Goal: Information Seeking & Learning: Learn about a topic

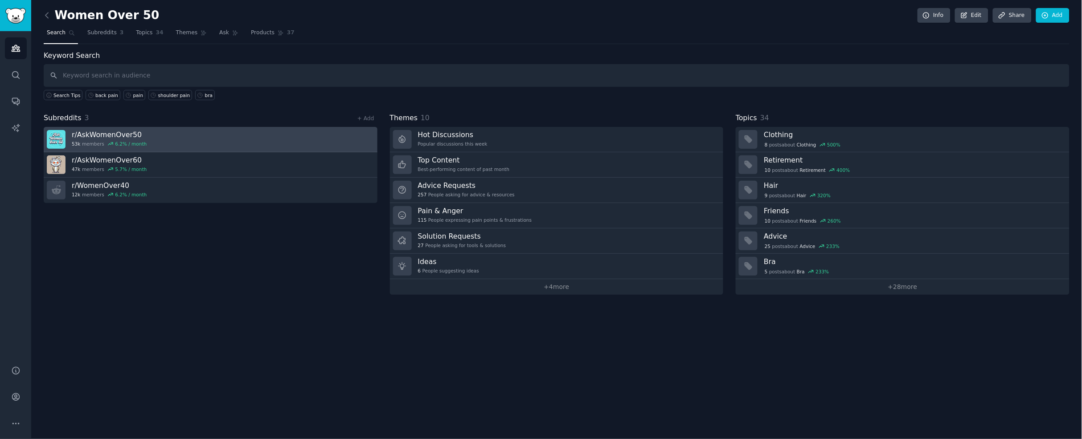
click at [127, 127] on link "r/ AskWomenOver50 53k members 6.2 % / month" at bounding box center [211, 139] width 334 height 25
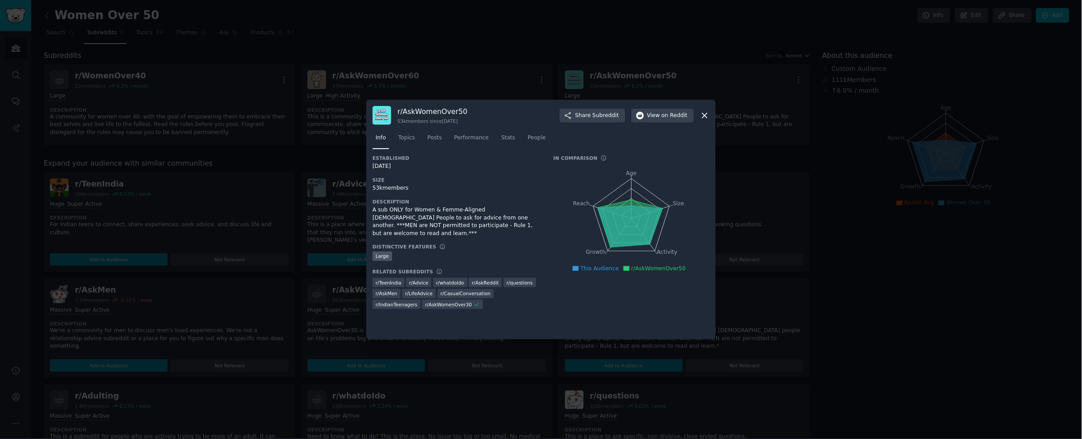
click at [708, 114] on icon at bounding box center [704, 115] width 9 height 9
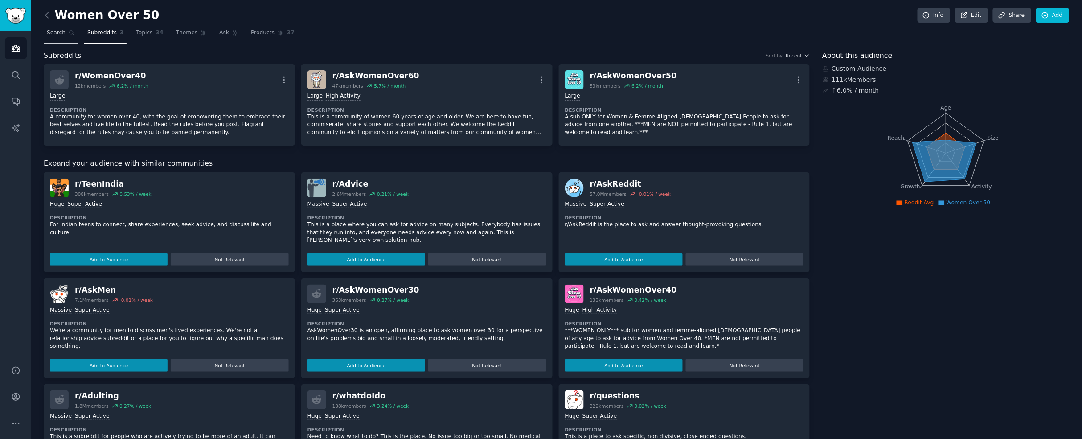
click at [49, 31] on span "Search" at bounding box center [56, 33] width 19 height 8
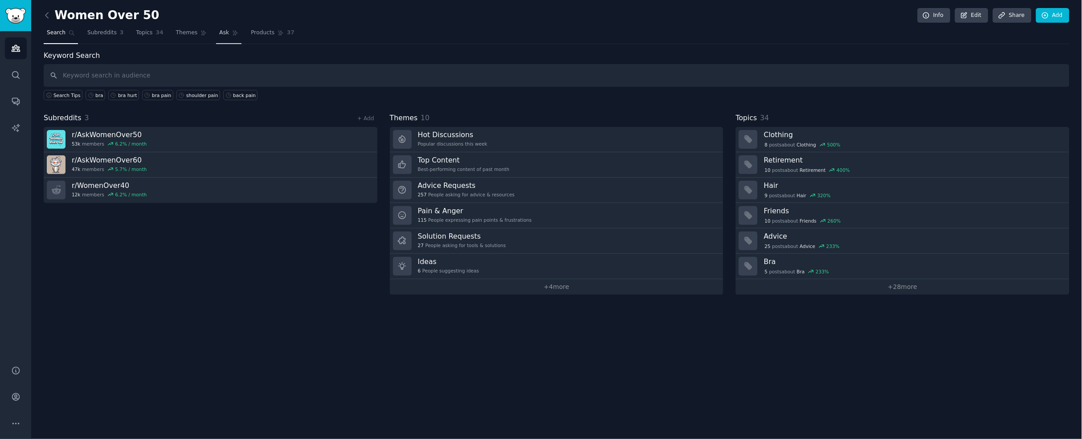
click at [220, 33] on span "Ask" at bounding box center [224, 33] width 10 height 8
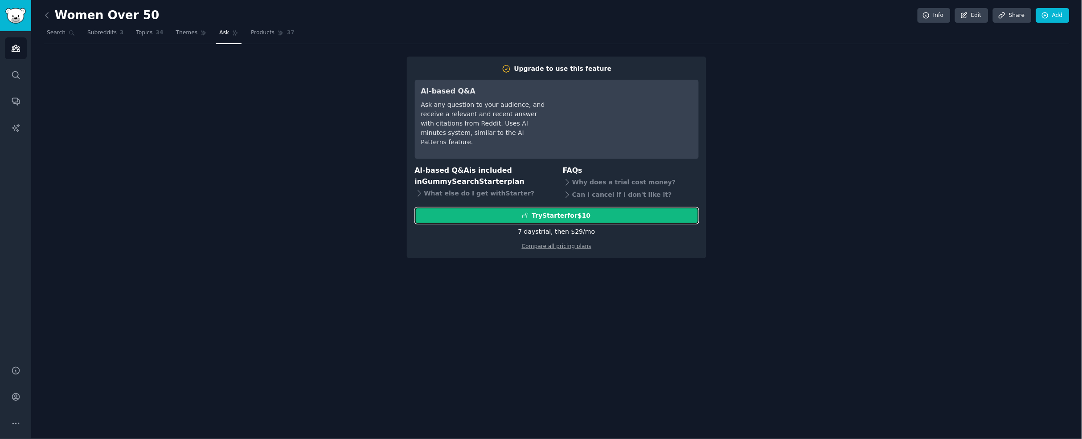
click at [596, 218] on div "Try Starter for $10" at bounding box center [556, 215] width 283 height 9
click at [585, 232] on div "7 days trial, then $ 29 /mo" at bounding box center [556, 231] width 77 height 9
click at [583, 248] on link "Compare all pricing plans" at bounding box center [557, 246] width 70 height 6
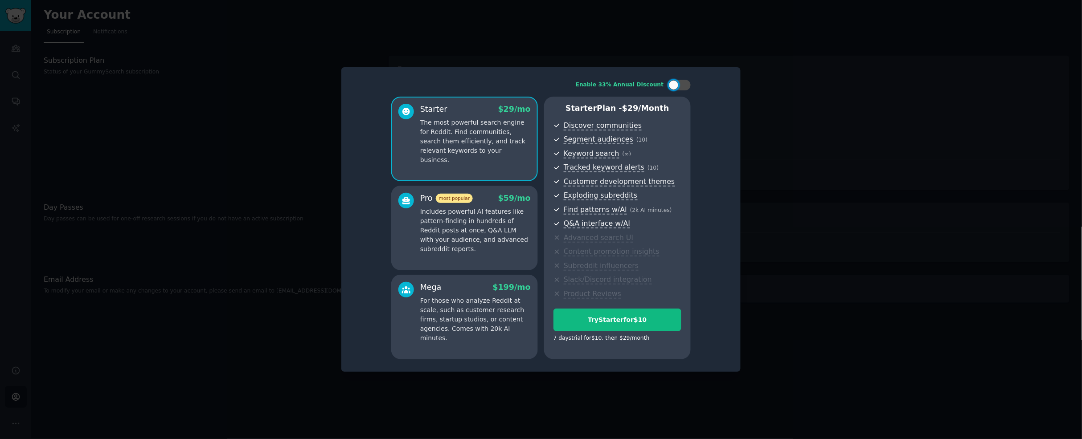
click at [522, 230] on p "Includes powerful AI features like pattern-finding in hundreds of Reddit posts …" at bounding box center [475, 230] width 110 height 47
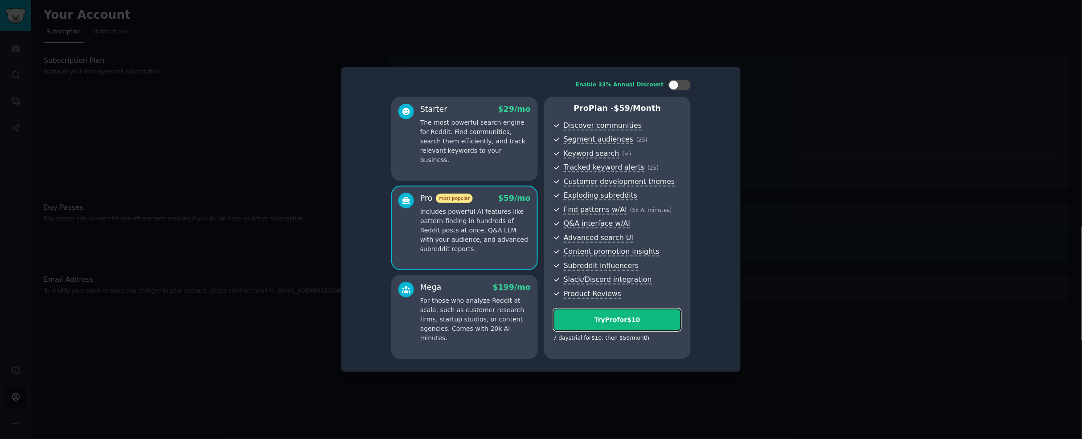
drag, startPoint x: 629, startPoint y: 326, endPoint x: 630, endPoint y: 331, distance: 4.5
click at [629, 327] on button "Try Pro for $10" at bounding box center [617, 320] width 128 height 23
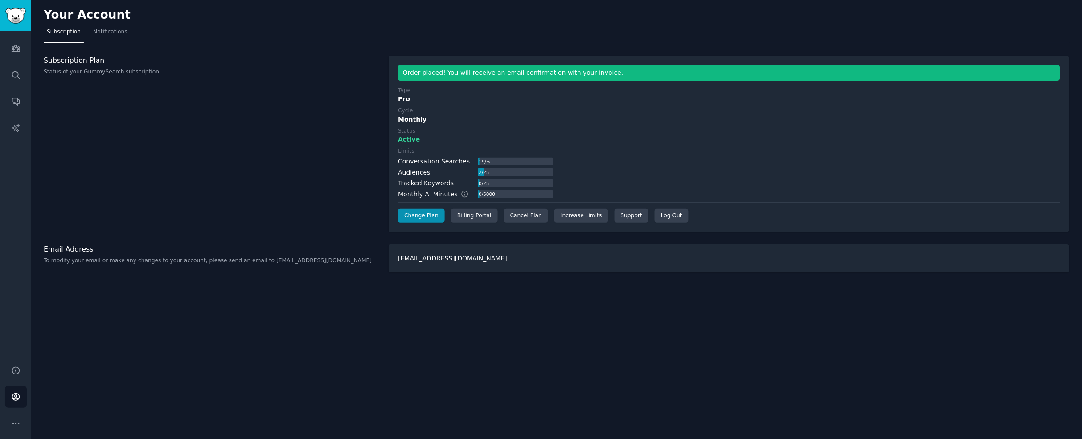
drag, startPoint x: 176, startPoint y: 59, endPoint x: 2, endPoint y: 10, distance: 180.9
click at [175, 57] on h3 "Subscription Plan" at bounding box center [211, 60] width 335 height 9
click at [532, 196] on div "0 / 5000" at bounding box center [515, 194] width 75 height 8
click at [532, 217] on div "Cancel Plan" at bounding box center [526, 216] width 44 height 14
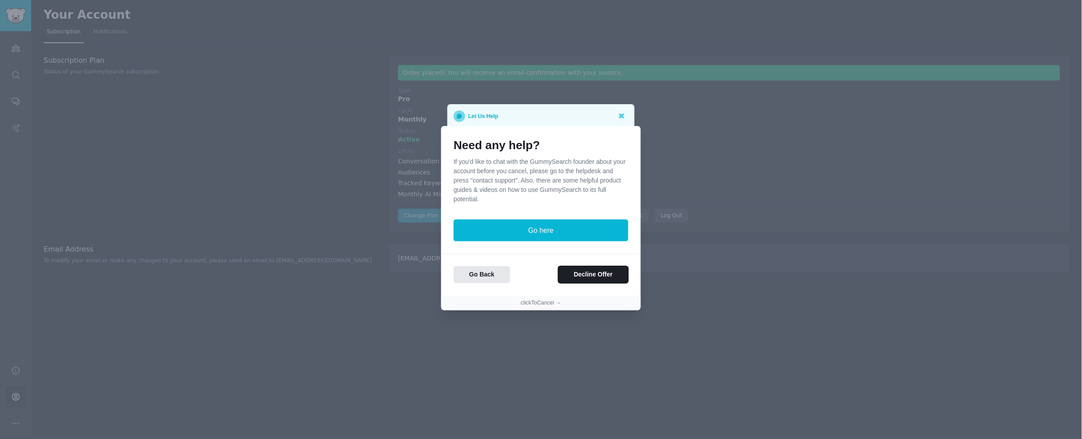
click at [585, 275] on button "Decline Offer" at bounding box center [593, 274] width 70 height 17
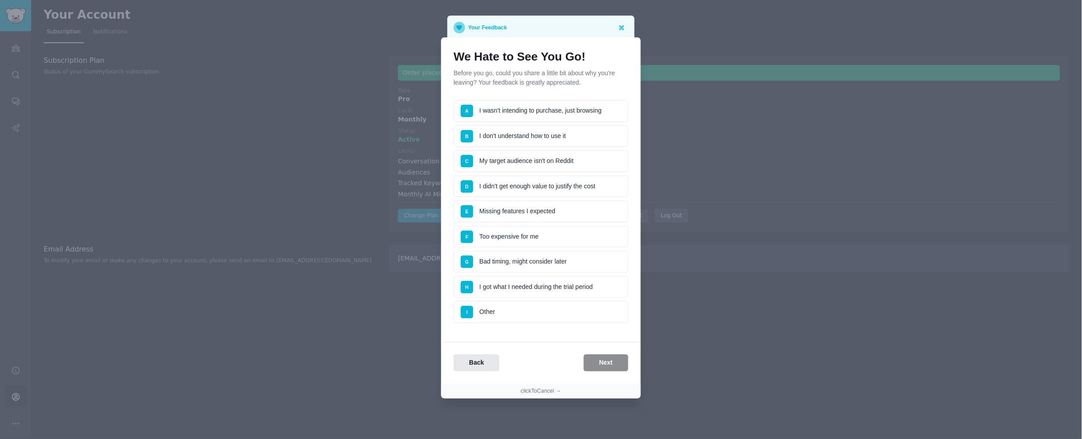
click at [544, 306] on li "I Other" at bounding box center [541, 312] width 175 height 22
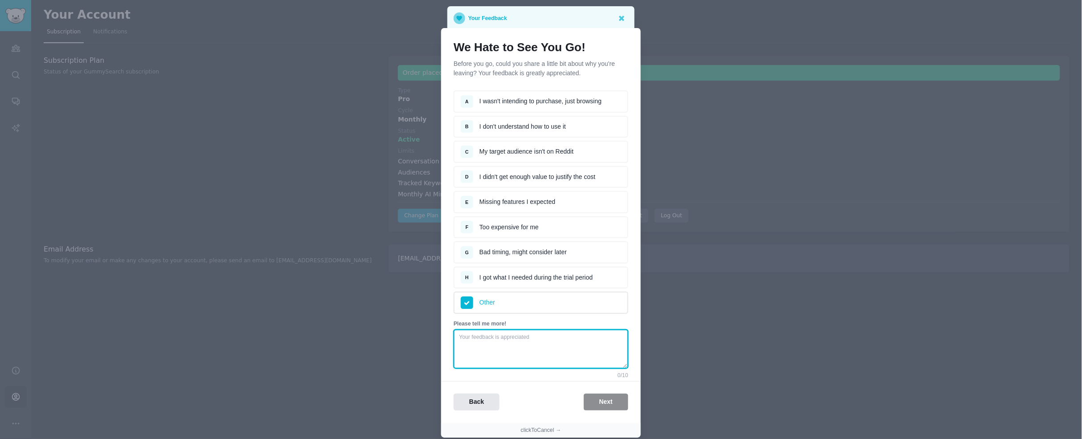
click at [554, 330] on textarea at bounding box center [541, 349] width 175 height 39
type textarea "just trialing now"
click at [617, 394] on button "Next" at bounding box center [606, 402] width 45 height 17
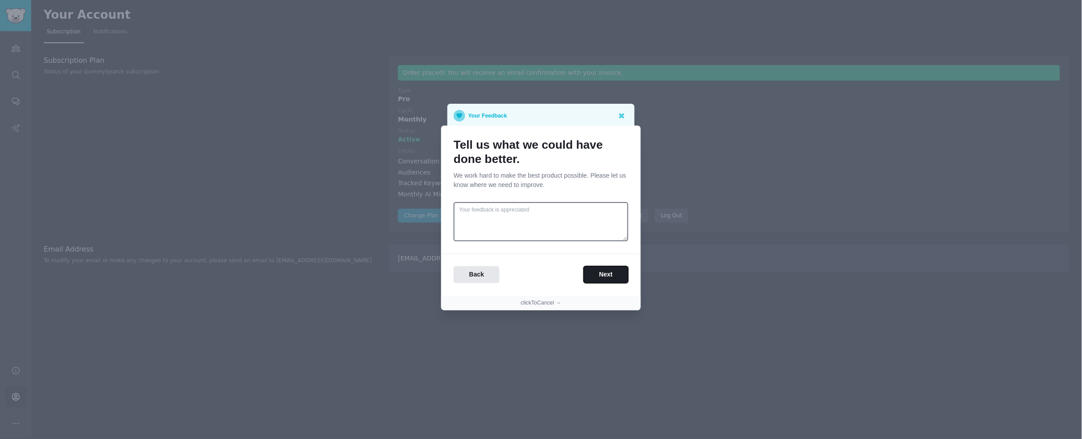
click at [592, 276] on button "Next" at bounding box center [606, 274] width 45 height 17
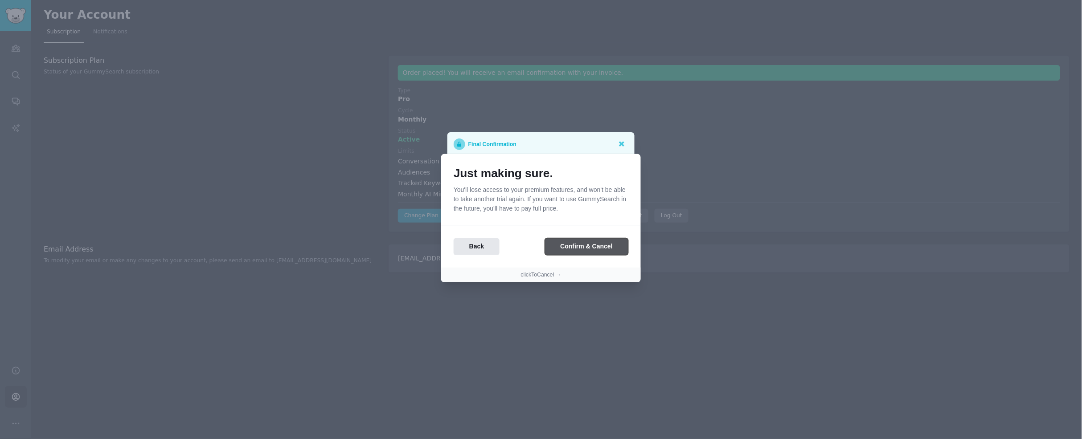
click at [591, 246] on button "Confirm & Cancel" at bounding box center [586, 246] width 83 height 17
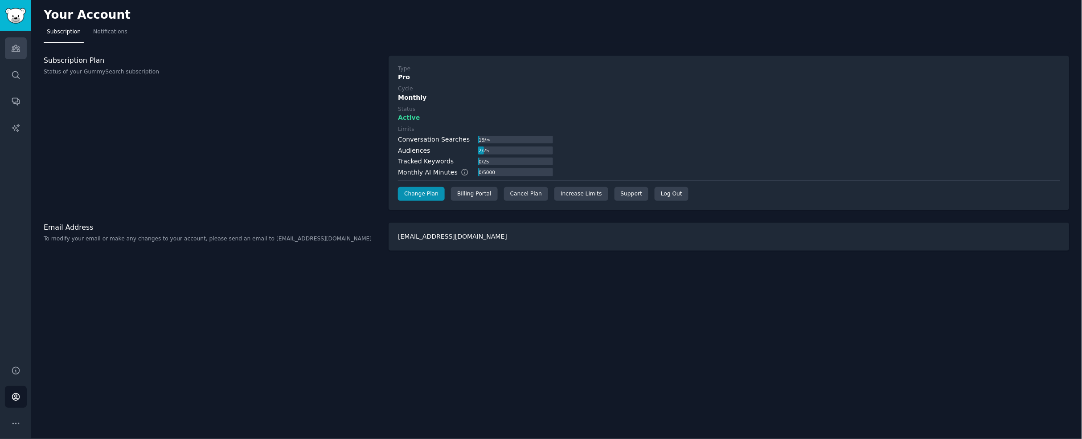
click at [21, 57] on link "Audiences" at bounding box center [16, 48] width 22 height 22
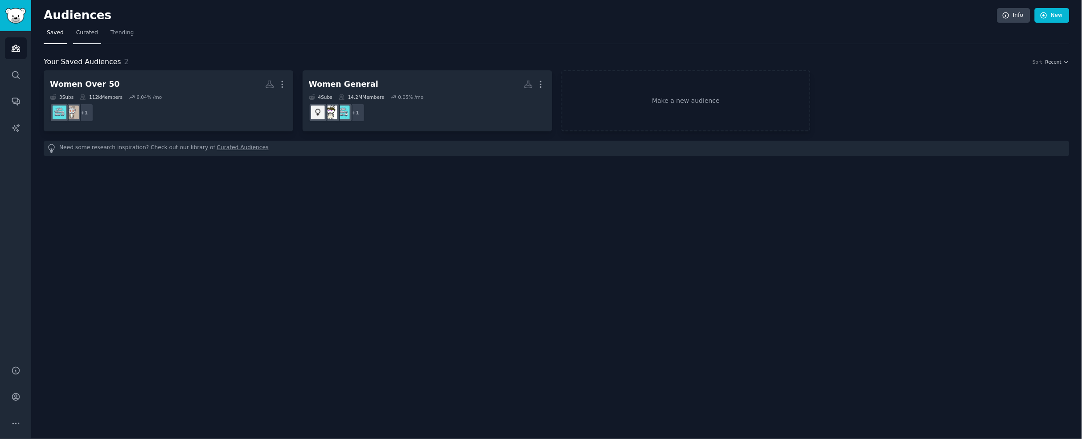
click at [92, 34] on span "Curated" at bounding box center [87, 33] width 22 height 8
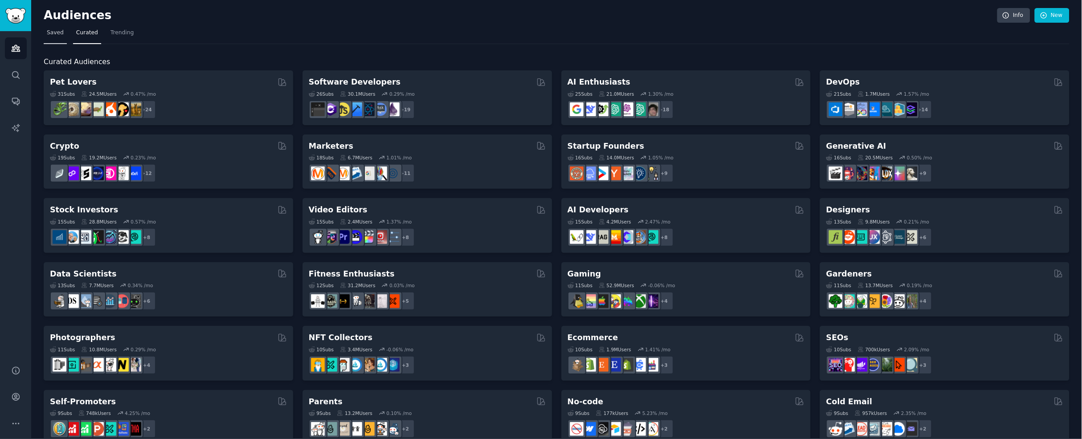
click at [61, 33] on span "Saved" at bounding box center [55, 33] width 17 height 8
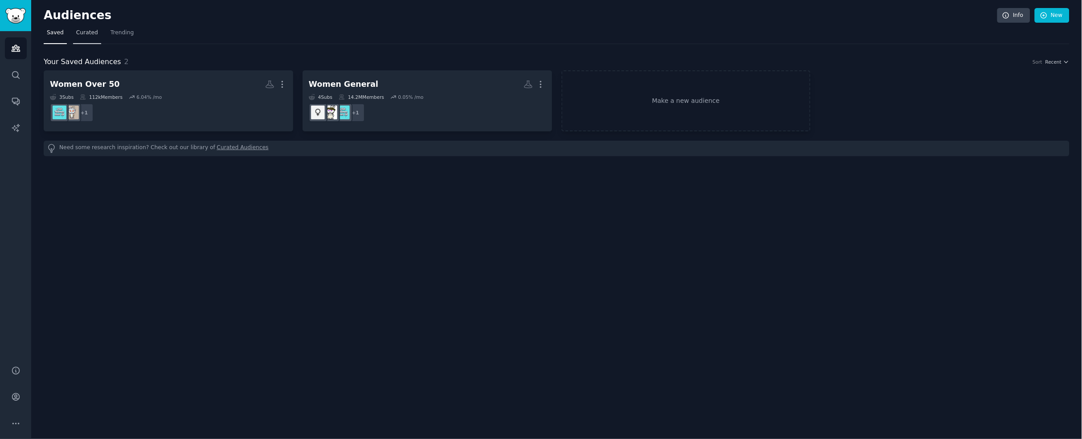
click at [90, 35] on span "Curated" at bounding box center [87, 33] width 22 height 8
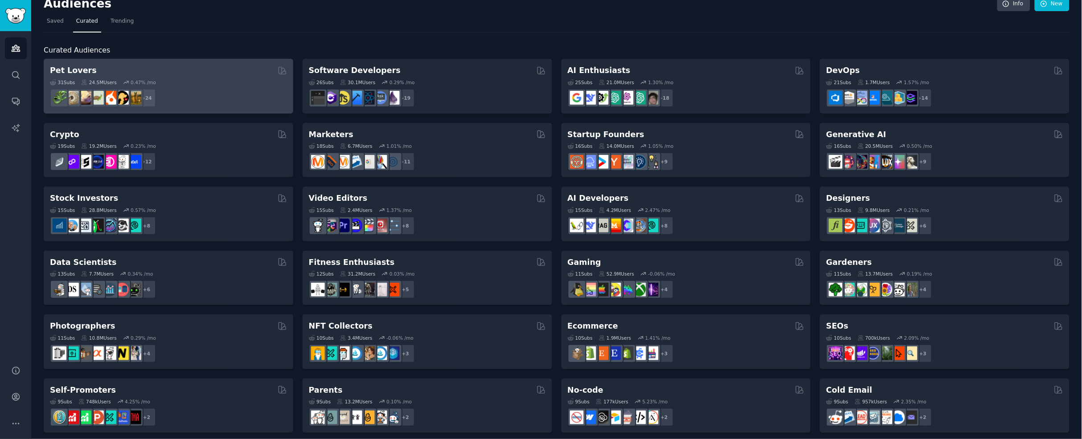
scroll to position [14, 0]
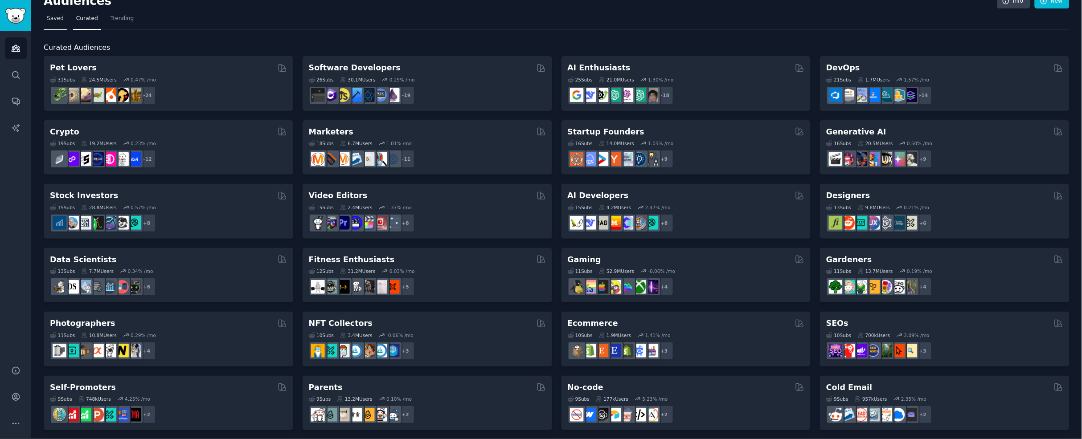
click at [58, 19] on span "Saved" at bounding box center [55, 19] width 17 height 8
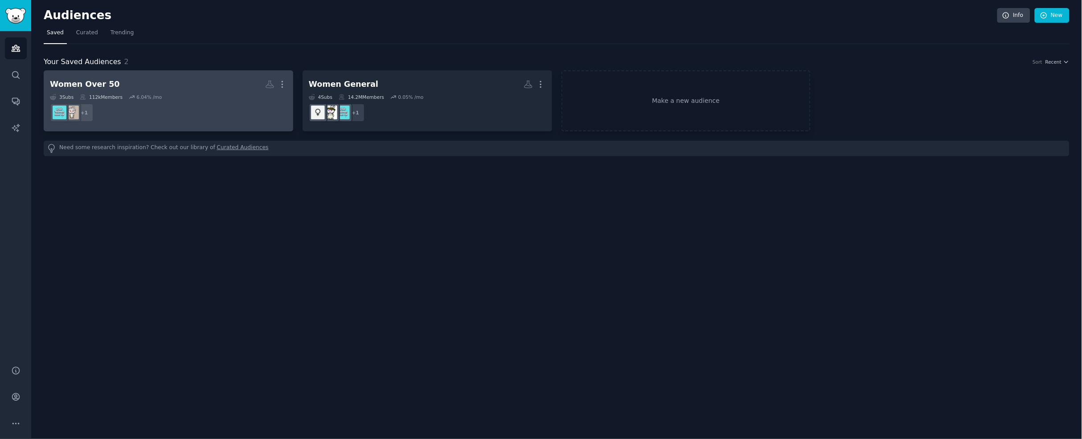
click at [184, 106] on dd "+ 1" at bounding box center [168, 112] width 237 height 25
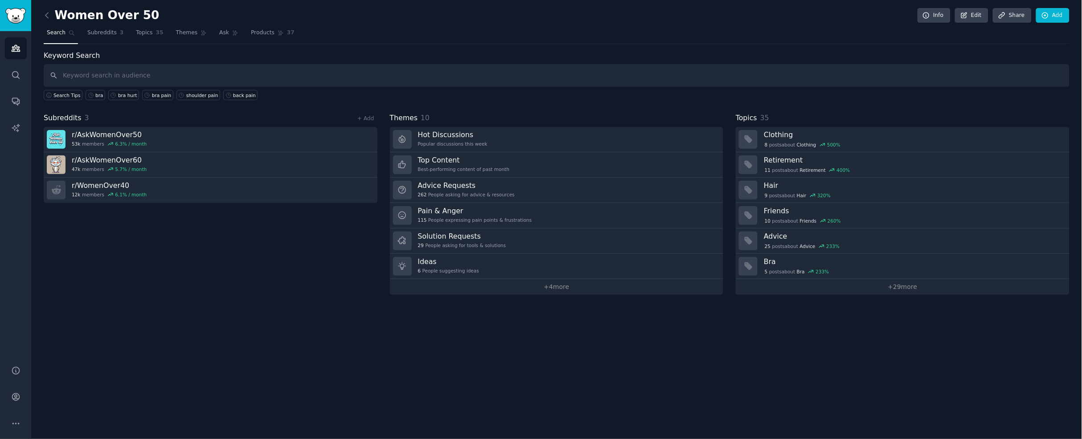
click at [296, 75] on input "text" at bounding box center [557, 75] width 1026 height 23
type input "bra pain"
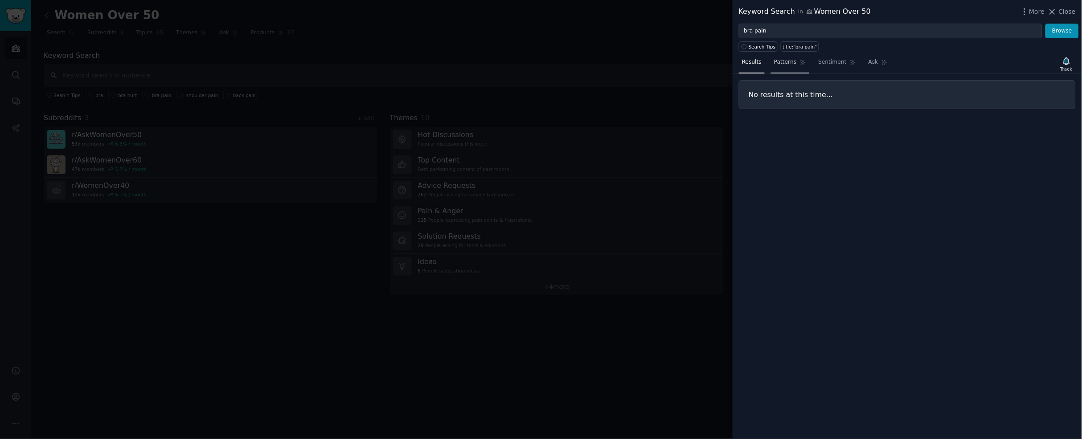
click at [789, 62] on span "Patterns" at bounding box center [785, 62] width 22 height 8
drag, startPoint x: 843, startPoint y: 62, endPoint x: 860, endPoint y: 57, distance: 18.3
click at [842, 62] on span "Sentiment" at bounding box center [832, 62] width 28 height 8
click at [870, 58] on span "Ask" at bounding box center [873, 62] width 10 height 8
drag, startPoint x: 777, startPoint y: 33, endPoint x: 753, endPoint y: 33, distance: 23.2
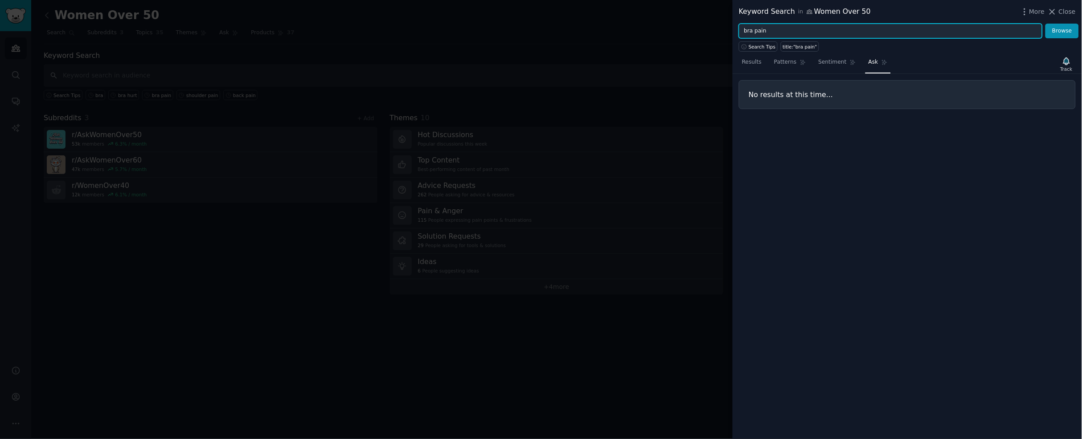
click at [753, 33] on input "bra pain" at bounding box center [890, 31] width 303 height 15
click at [1045, 24] on button "Browse" at bounding box center [1061, 31] width 33 height 15
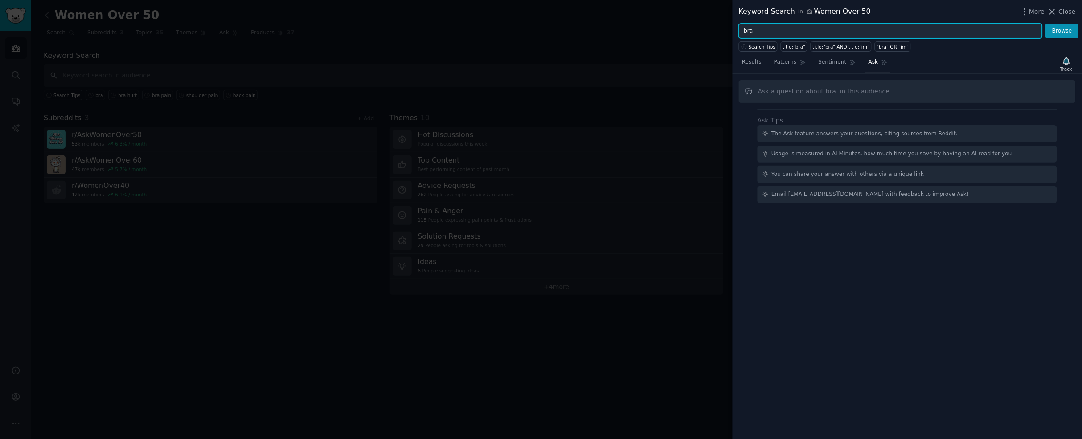
drag, startPoint x: 779, startPoint y: 33, endPoint x: 771, endPoint y: 31, distance: 8.1
click at [771, 31] on input "bra" at bounding box center [890, 31] width 303 height 15
drag, startPoint x: 755, startPoint y: 29, endPoint x: 674, endPoint y: 18, distance: 81.9
click at [674, 18] on div "Keyword Search in Women Over 50 More Close bra Browse Search Tips title:"bra" t…" at bounding box center [541, 219] width 1082 height 439
type input "pain"
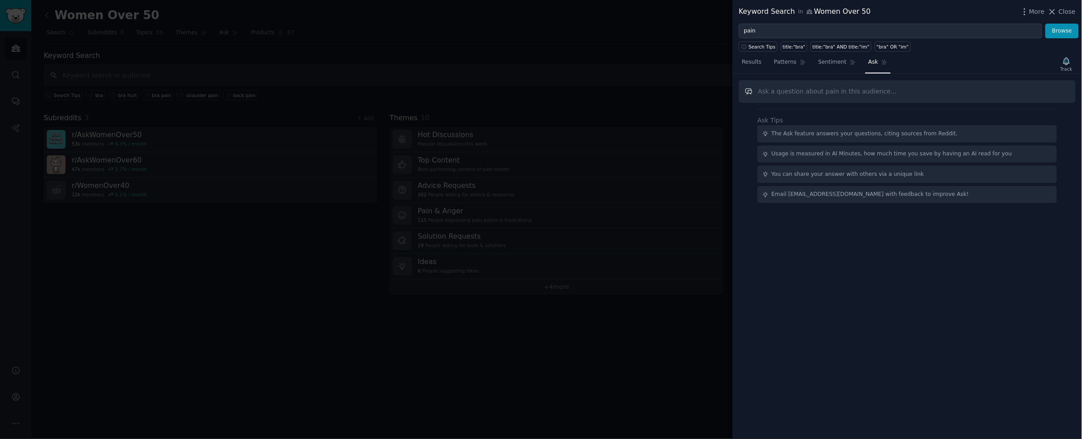
click at [810, 89] on input "text" at bounding box center [907, 91] width 337 height 23
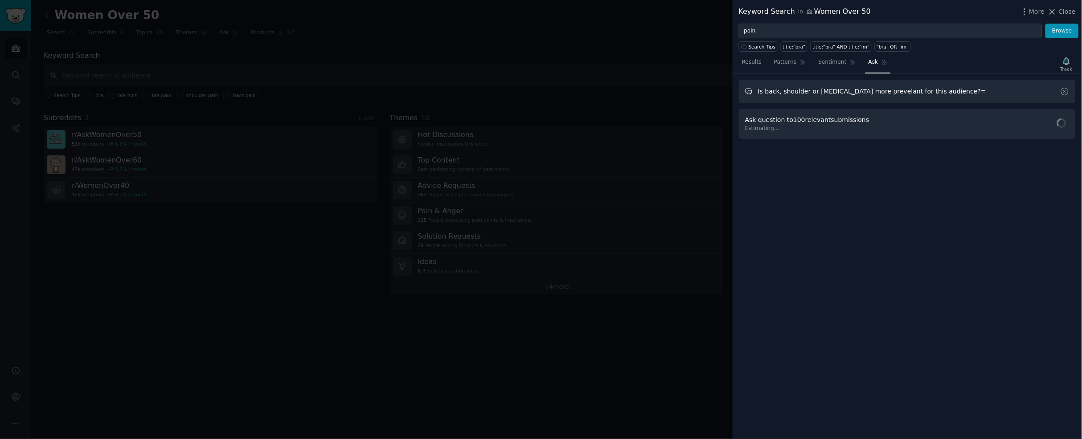
type input "Is back, shoulder or [MEDICAL_DATA] more prevelant for this audience?"
click at [1033, 123] on span "Ask Question" at bounding box center [1043, 124] width 41 height 9
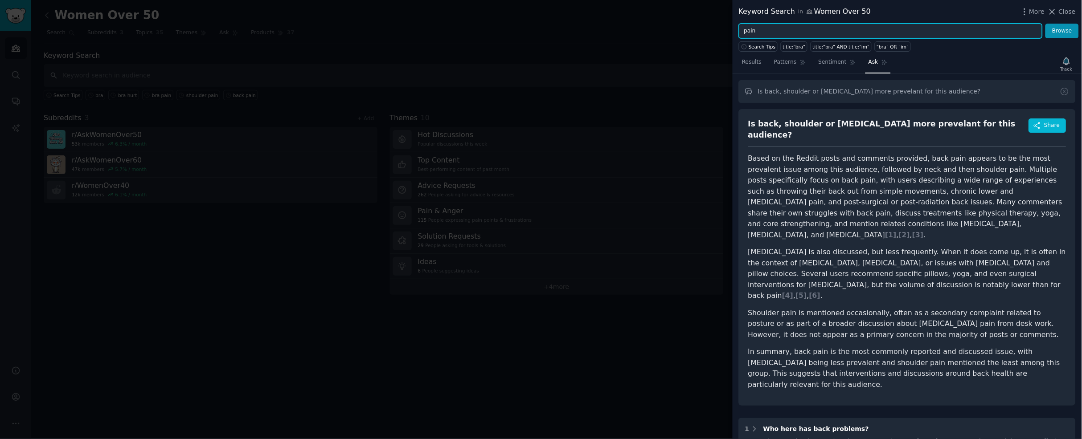
drag, startPoint x: 879, startPoint y: 33, endPoint x: 772, endPoint y: 26, distance: 107.6
click at [772, 26] on input "pain" at bounding box center [890, 31] width 303 height 15
click at [839, 49] on div "title:"bra" AND title:"im"" at bounding box center [841, 47] width 57 height 6
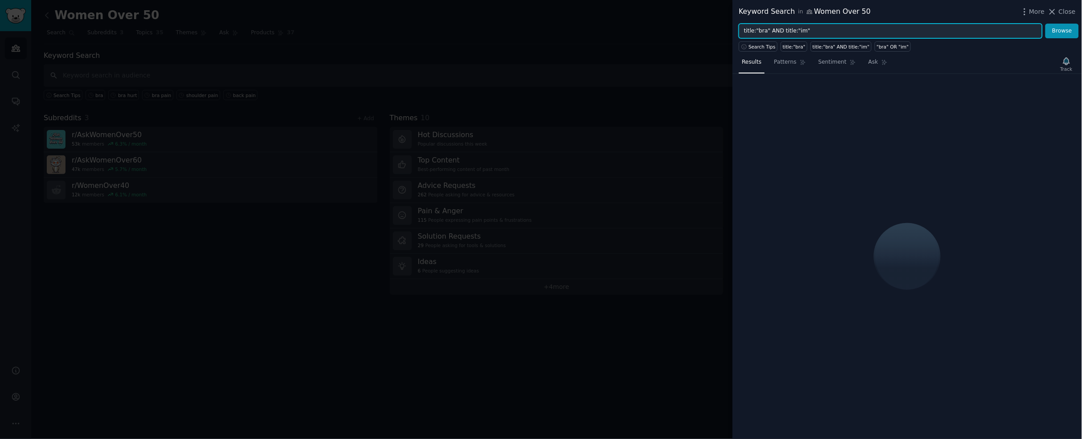
drag, startPoint x: 818, startPoint y: 30, endPoint x: 808, endPoint y: 28, distance: 10.5
click at [817, 30] on input "title:"bra" AND title:"im"" at bounding box center [890, 31] width 303 height 15
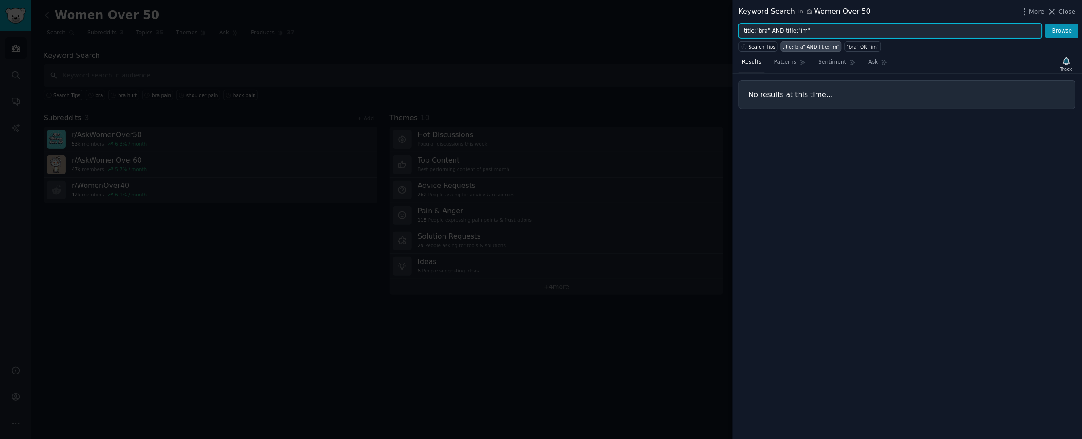
click at [800, 31] on input "title:"bra" AND title:"im"" at bounding box center [890, 31] width 303 height 15
click at [821, 33] on input "title:"bra" AND title:"pain"" at bounding box center [890, 31] width 303 height 15
type input "title:"bra" AND title:"pain""
click at [1063, 29] on button "Browse" at bounding box center [1061, 31] width 33 height 15
click at [957, 34] on input "title:"bra" AND title:"pain"" at bounding box center [890, 31] width 303 height 15
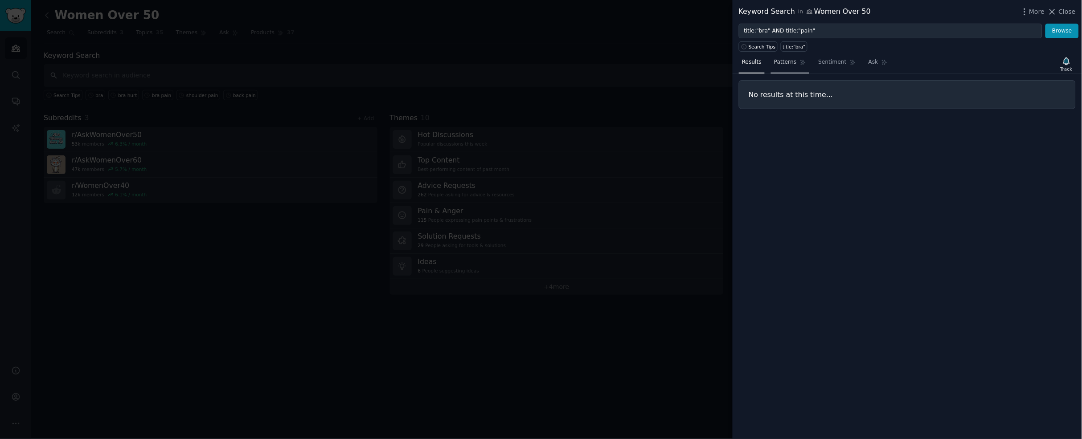
click at [798, 57] on link "Patterns" at bounding box center [790, 64] width 38 height 18
click at [831, 59] on span "Sentiment" at bounding box center [832, 62] width 28 height 8
click at [877, 62] on link "Ask" at bounding box center [877, 64] width 25 height 18
click at [750, 69] on link "Results" at bounding box center [752, 64] width 26 height 18
drag, startPoint x: 826, startPoint y: 35, endPoint x: 824, endPoint y: 30, distance: 5.4
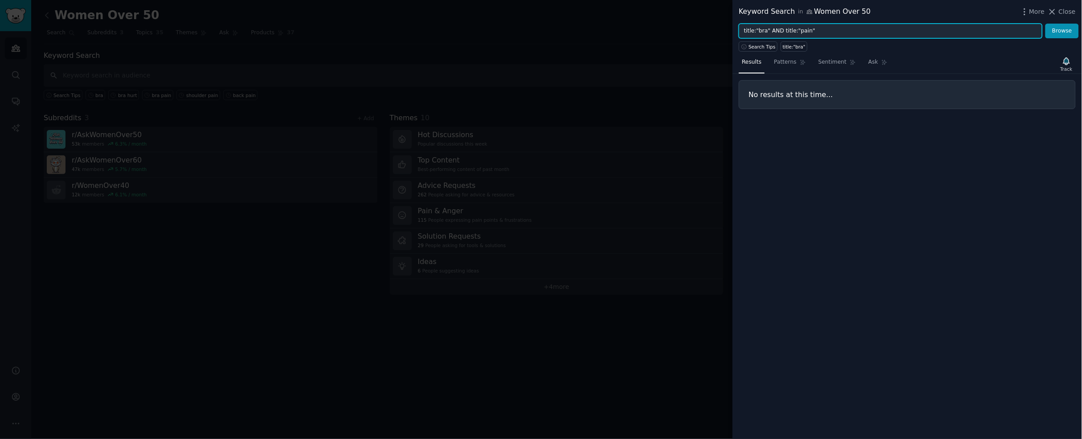
click at [825, 32] on input "title:"bra" AND title:"pain"" at bounding box center [890, 31] width 303 height 15
drag, startPoint x: 807, startPoint y: 30, endPoint x: 584, endPoint y: 10, distance: 224.1
click at [618, 15] on div "Keyword Search in Women Over 50 More Close title:"bra" AND title:"pain" Browse …" at bounding box center [541, 219] width 1082 height 439
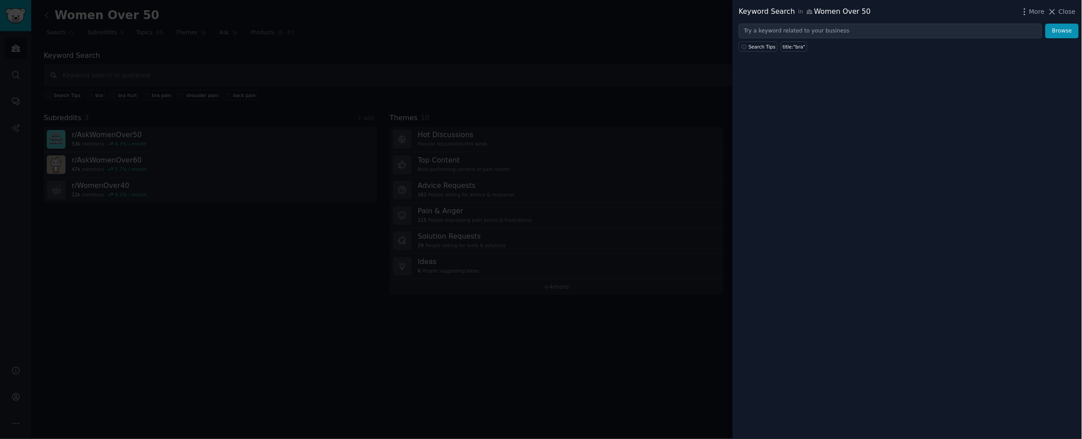
drag, startPoint x: 712, startPoint y: 37, endPoint x: 712, endPoint y: 32, distance: 4.9
click at [712, 35] on div at bounding box center [541, 219] width 1082 height 439
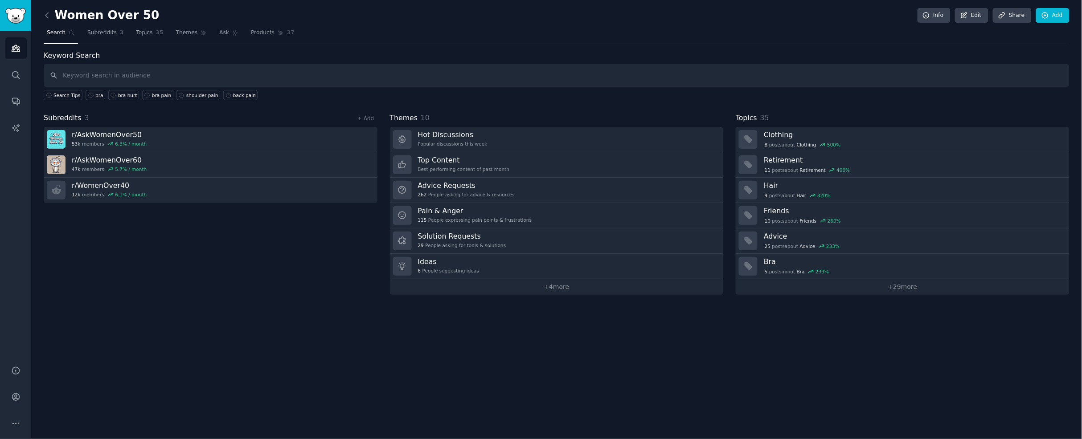
click at [120, 14] on h2 "Women Over 50" at bounding box center [101, 15] width 115 height 14
click at [135, 14] on h2 "Women Over 50" at bounding box center [101, 15] width 115 height 14
click at [143, 12] on div "Women Over 50 Info Edit Share Add" at bounding box center [557, 17] width 1026 height 18
click at [976, 18] on link "Edit" at bounding box center [971, 15] width 33 height 15
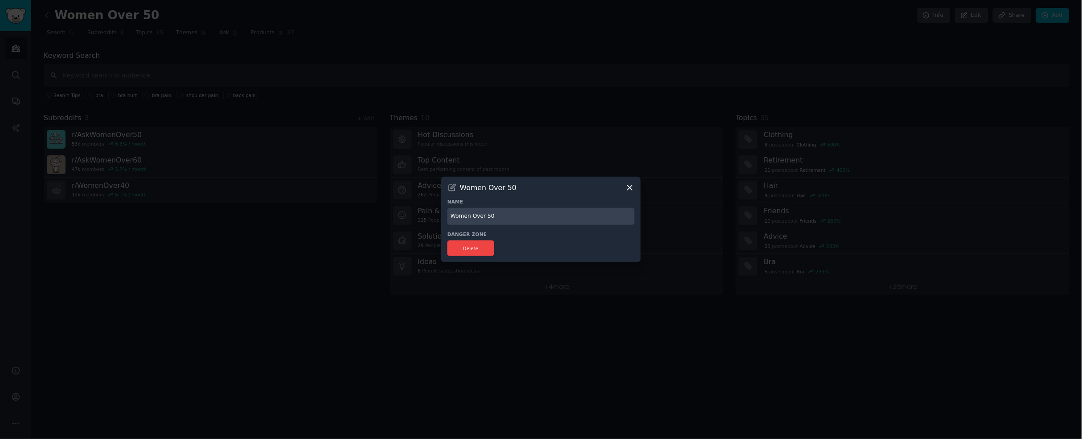
drag, startPoint x: 581, startPoint y: 215, endPoint x: 389, endPoint y: 201, distance: 192.1
click at [385, 207] on div "​ Women Over 50 Name Women Over 50 Danger Zone Delete" at bounding box center [541, 219] width 1076 height 439
type input "D"
type input "Target Women Demo"
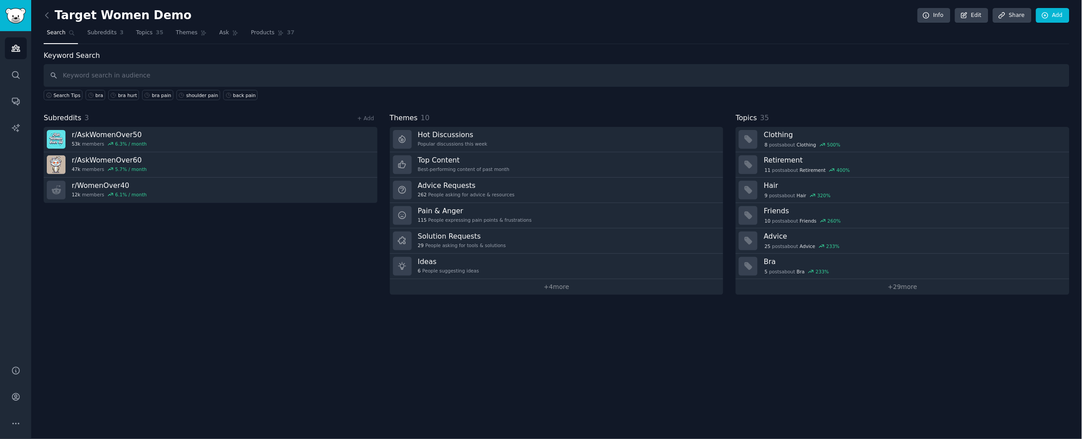
click at [216, 281] on div "Subreddits 3 + Add r/ AskWomenOver50 53k members 6.3 % / month r/ AskWomenOver6…" at bounding box center [211, 204] width 334 height 182
click at [358, 118] on link "+ Add" at bounding box center [365, 118] width 17 height 6
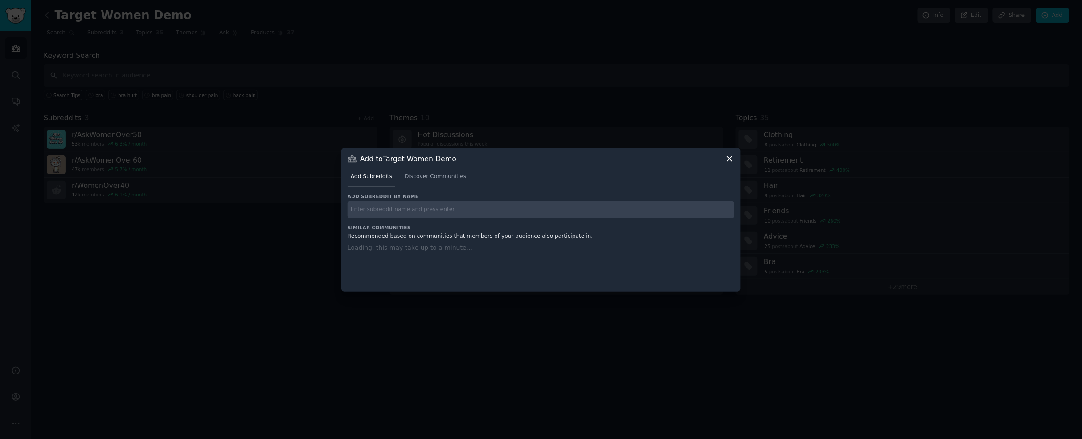
click at [462, 206] on input "text" at bounding box center [541, 209] width 387 height 17
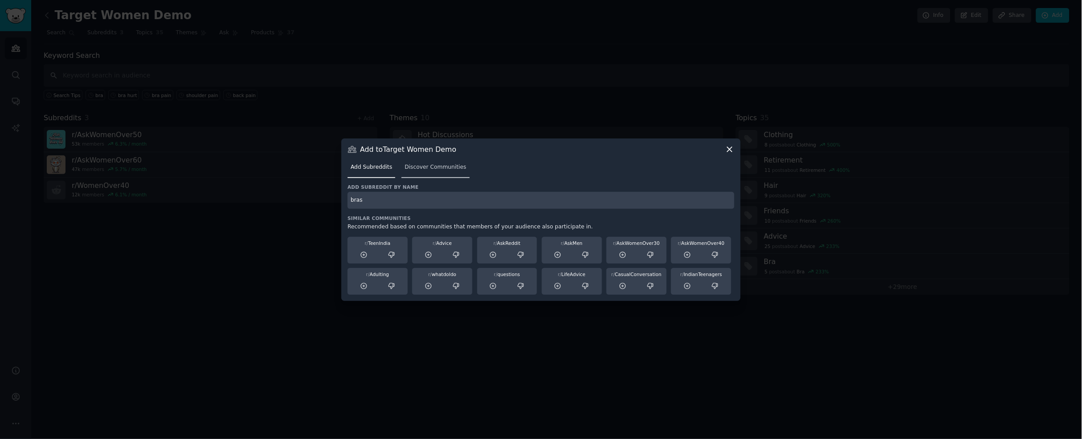
type input "bras"
click at [422, 165] on span "Discover Communities" at bounding box center [435, 168] width 61 height 8
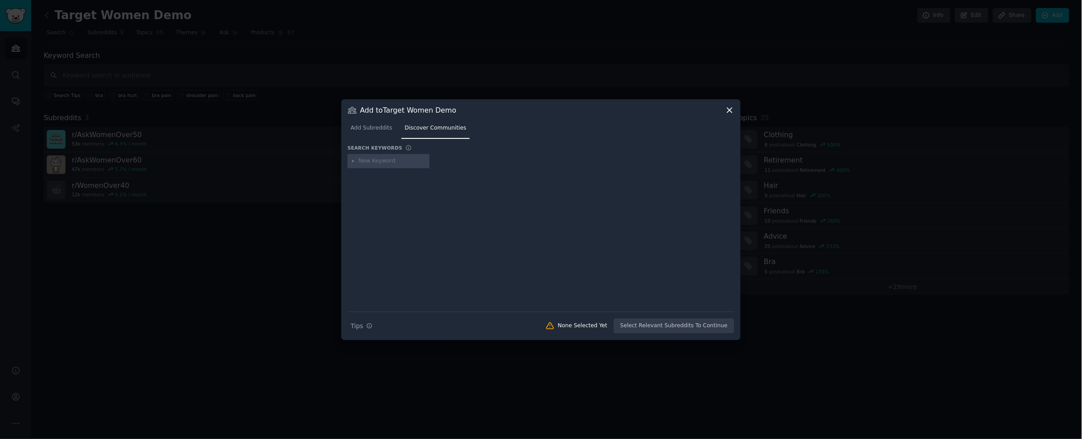
type input "b"
type input "bra"
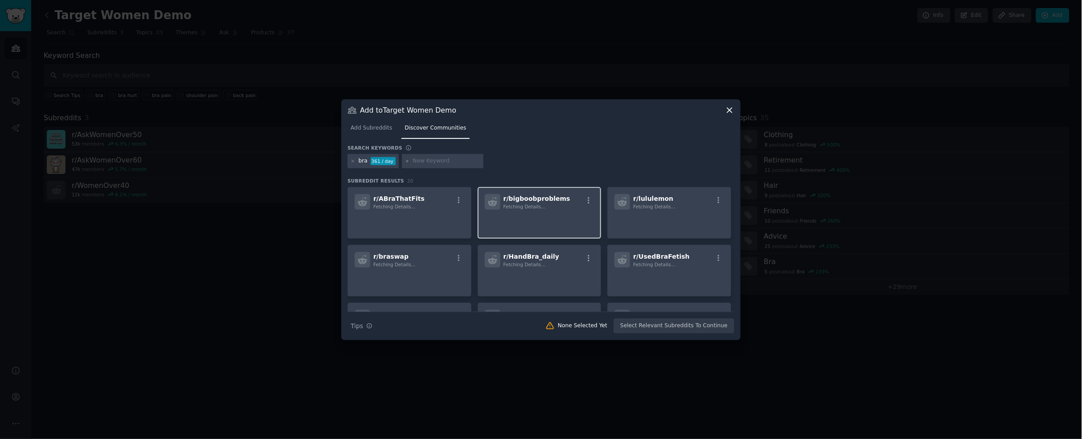
drag, startPoint x: 458, startPoint y: 217, endPoint x: 548, endPoint y: 217, distance: 89.1
click at [458, 217] on p at bounding box center [410, 222] width 110 height 19
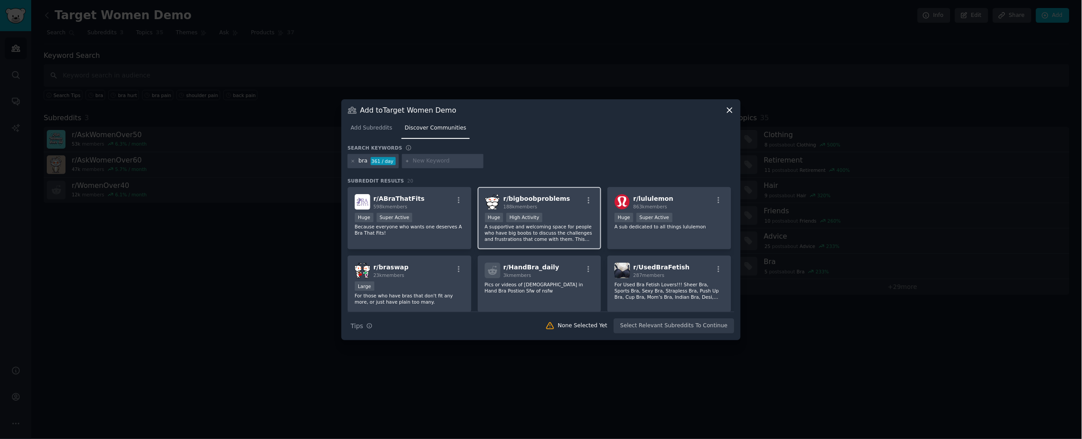
click at [532, 200] on span "r/ bigboobproblems" at bounding box center [536, 198] width 67 height 7
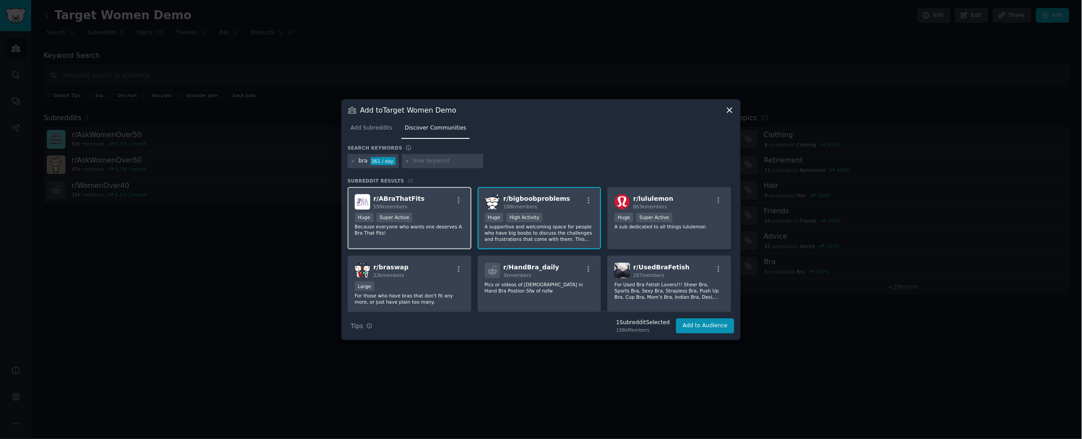
click at [413, 204] on div "598k members" at bounding box center [398, 207] width 51 height 6
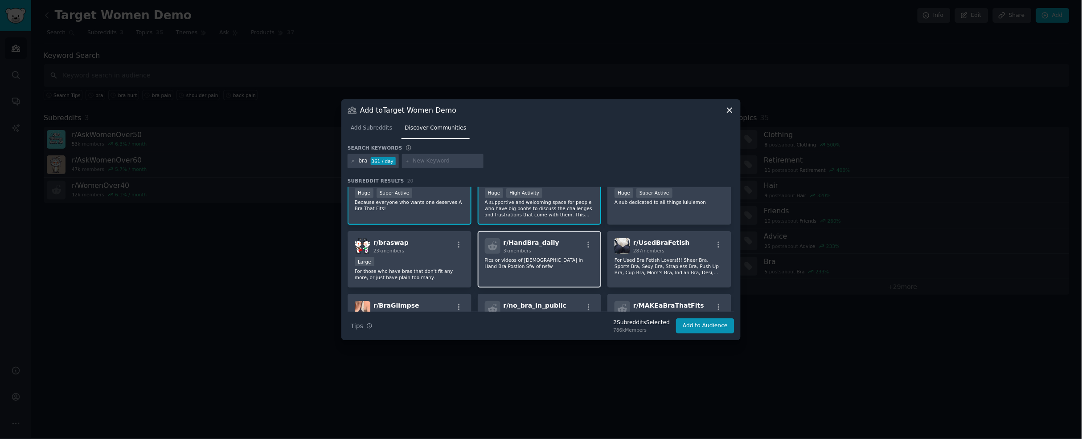
scroll to position [25, 0]
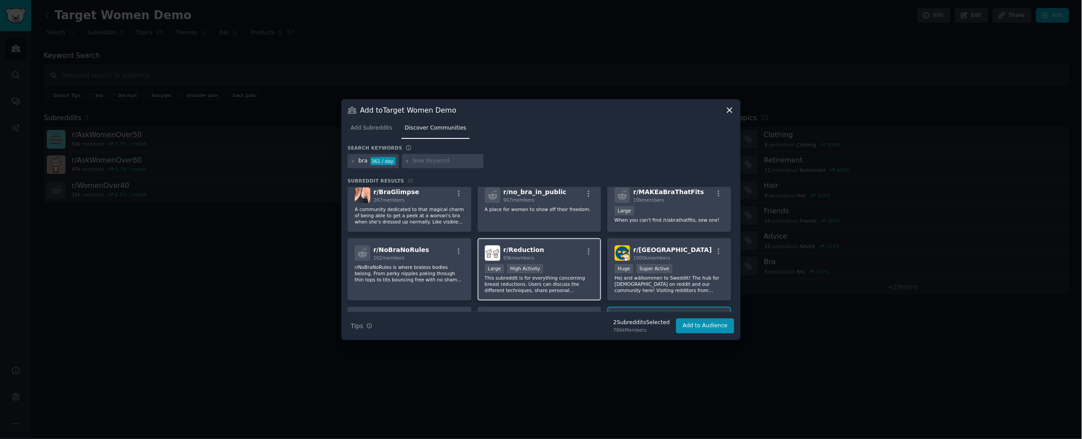
click at [581, 266] on div "Large High Activity" at bounding box center [540, 269] width 110 height 11
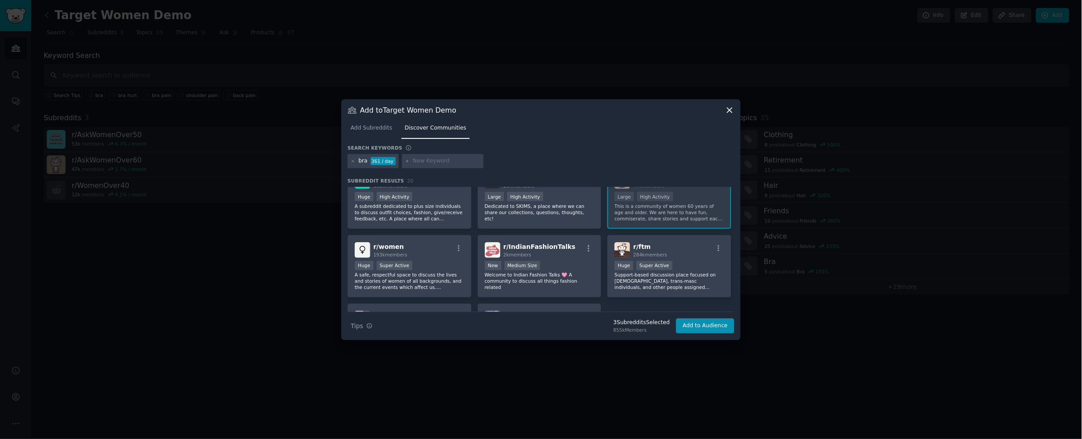
scroll to position [359, 0]
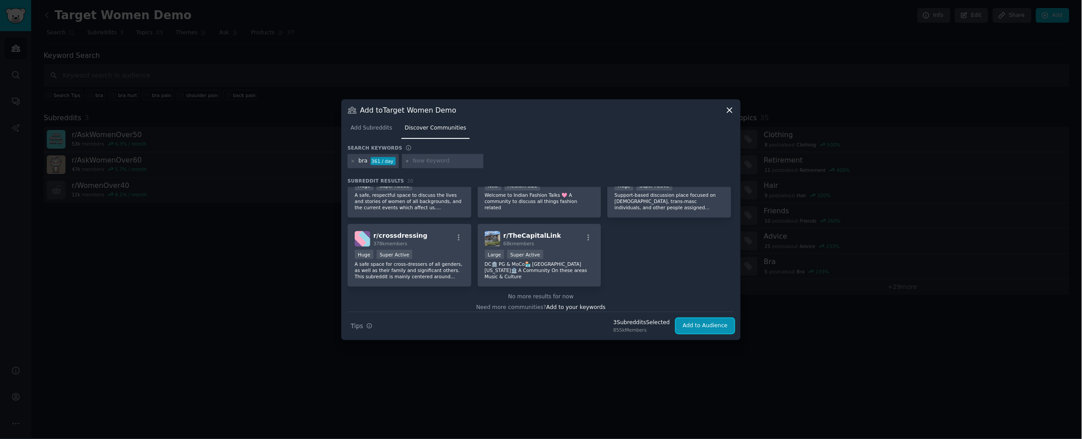
click at [702, 329] on button "Add to Audience" at bounding box center [705, 326] width 58 height 15
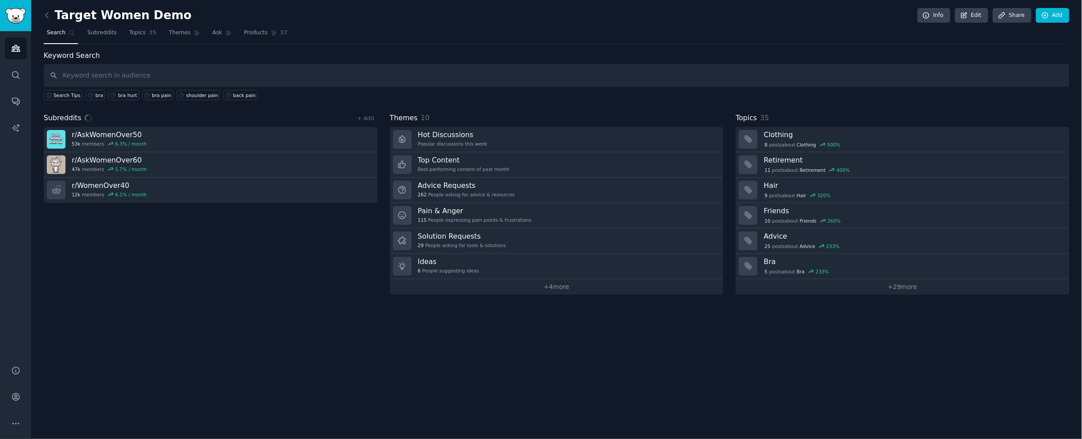
click at [695, 319] on div "Target Women Demo Info Edit Share Add Search Subreddits Topics 35 Themes Ask Pr…" at bounding box center [556, 219] width 1051 height 439
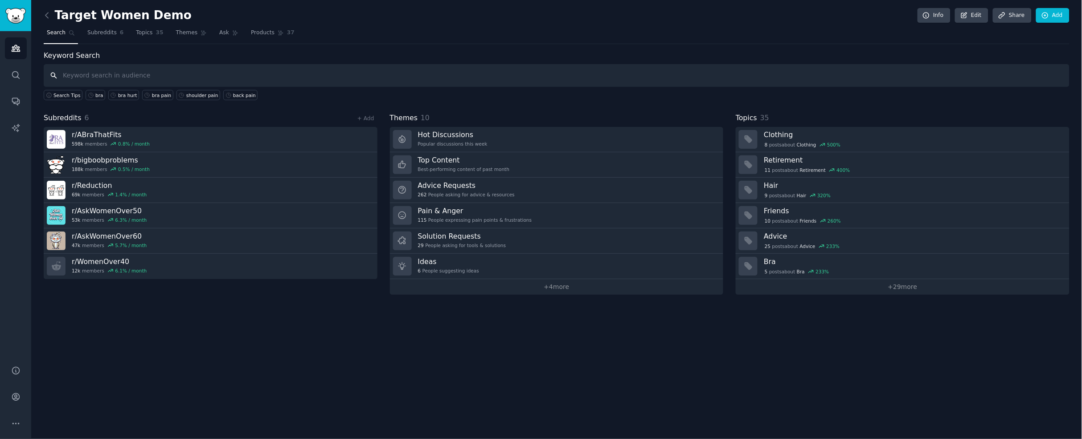
click at [90, 75] on input "text" at bounding box center [557, 75] width 1026 height 23
type input "bra"
click at [105, 37] on link "Subreddits 6" at bounding box center [105, 35] width 42 height 18
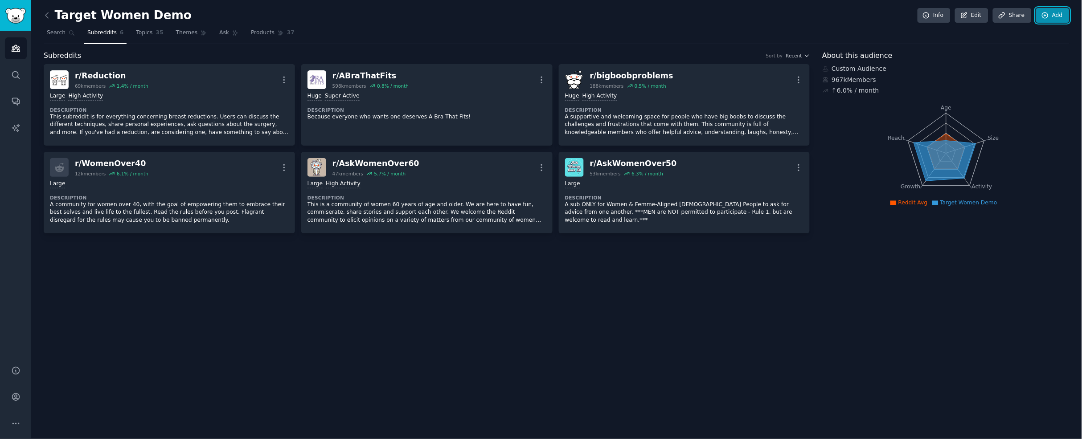
click at [1051, 20] on link "Add" at bounding box center [1052, 15] width 33 height 15
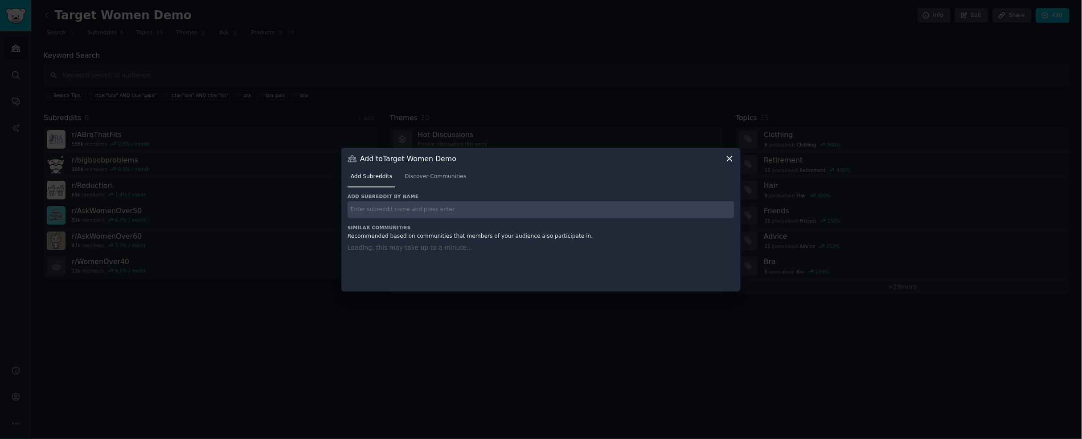
click at [474, 206] on input "text" at bounding box center [541, 209] width 387 height 17
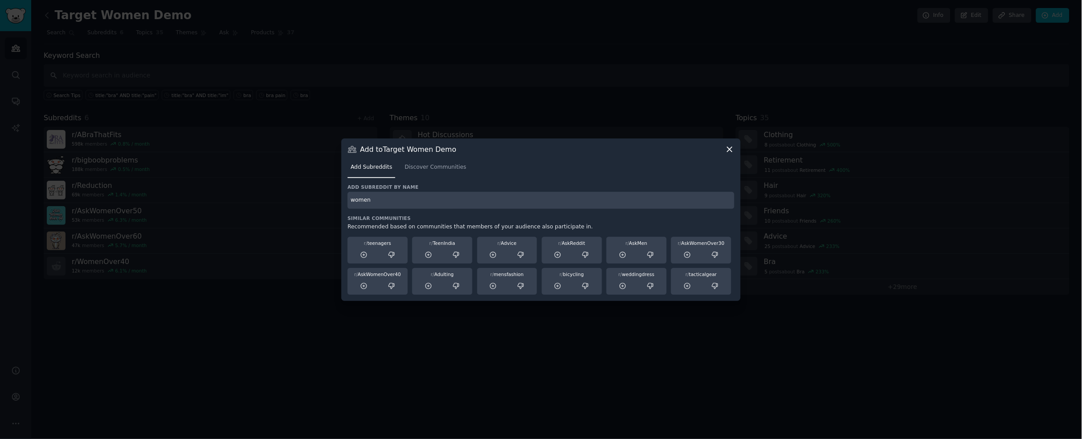
click at [452, 192] on input "women" at bounding box center [541, 200] width 387 height 17
type input "women"
click at [450, 180] on div "Add Subreddits Discover Communities" at bounding box center [541, 169] width 387 height 30
click at [445, 165] on span "Discover Communities" at bounding box center [435, 168] width 61 height 8
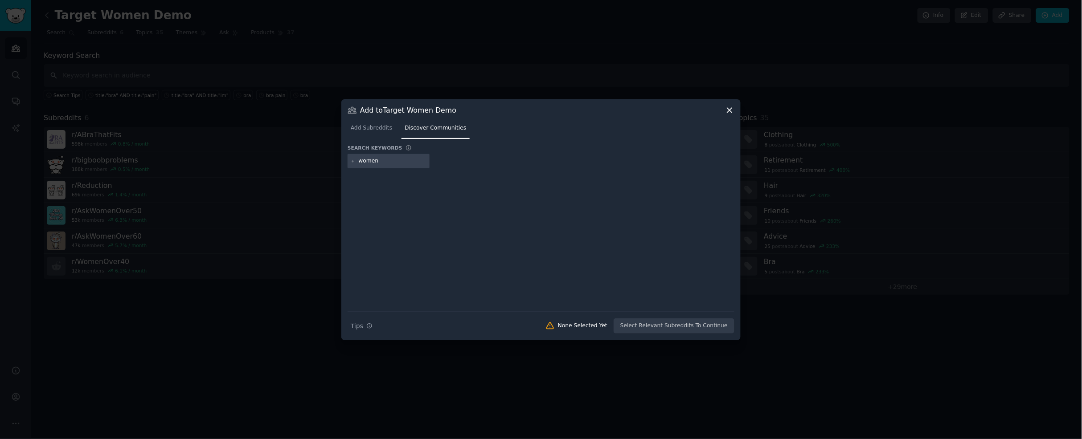
type input "women'"
click at [377, 158] on div "women'" at bounding box center [369, 161] width 21 height 8
click at [380, 160] on div "women'" at bounding box center [380, 161] width 64 height 14
click at [373, 160] on div "women'" at bounding box center [369, 161] width 21 height 8
click at [376, 161] on div "women'" at bounding box center [369, 161] width 21 height 8
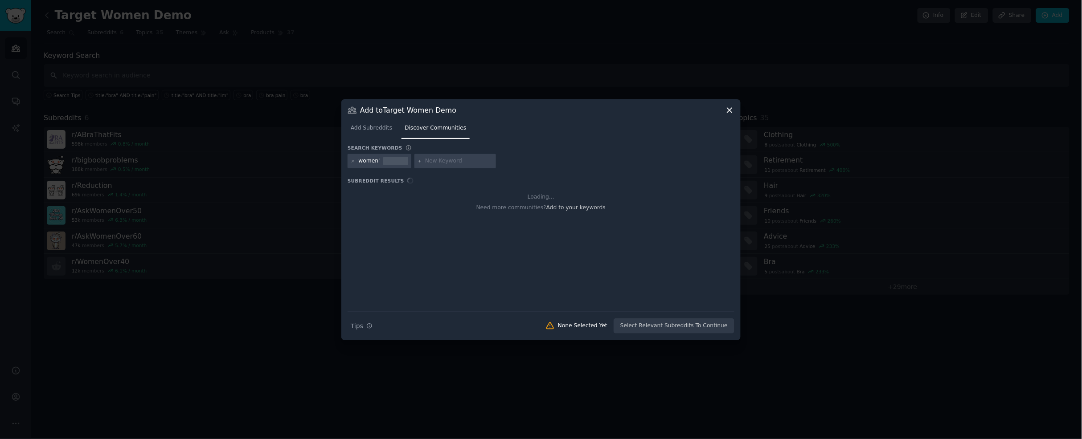
click at [356, 161] on div "women'" at bounding box center [380, 161] width 64 height 14
click at [351, 160] on icon at bounding box center [353, 161] width 5 height 5
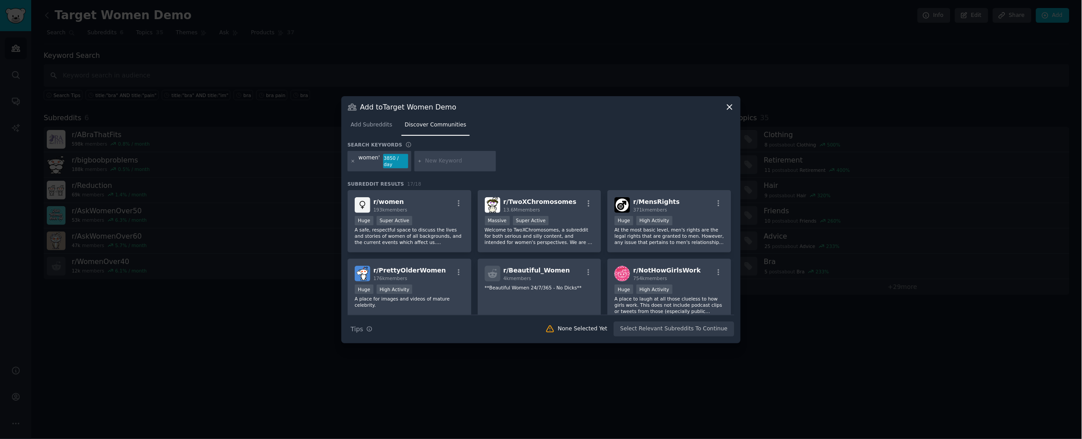
click at [352, 159] on icon at bounding box center [353, 161] width 5 height 5
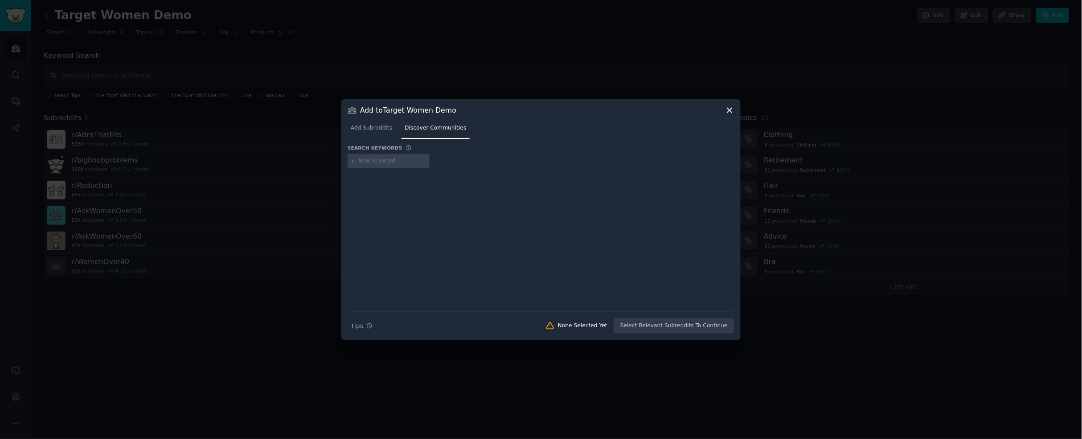
click at [390, 161] on input "text" at bounding box center [393, 161] width 68 height 8
type input "women"
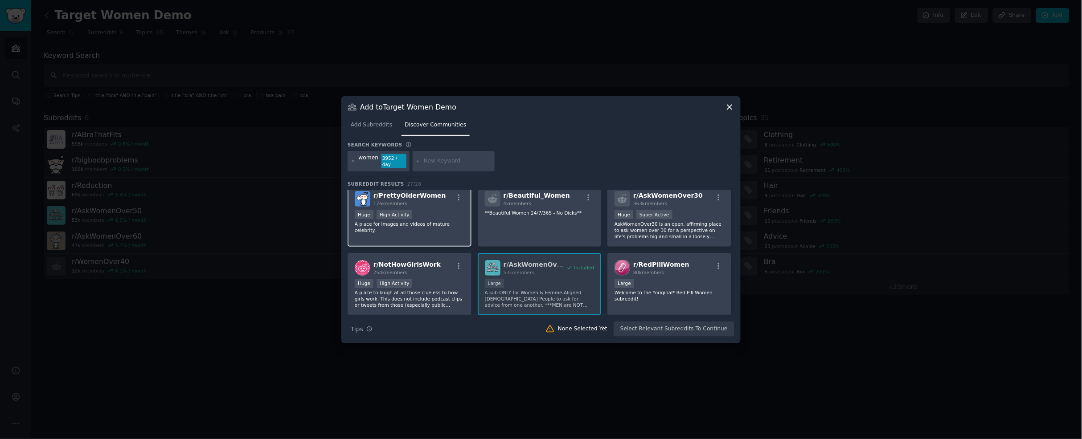
scroll to position [74, 0]
click at [444, 228] on p "A place for images and videos of mature celebrity." at bounding box center [410, 228] width 110 height 12
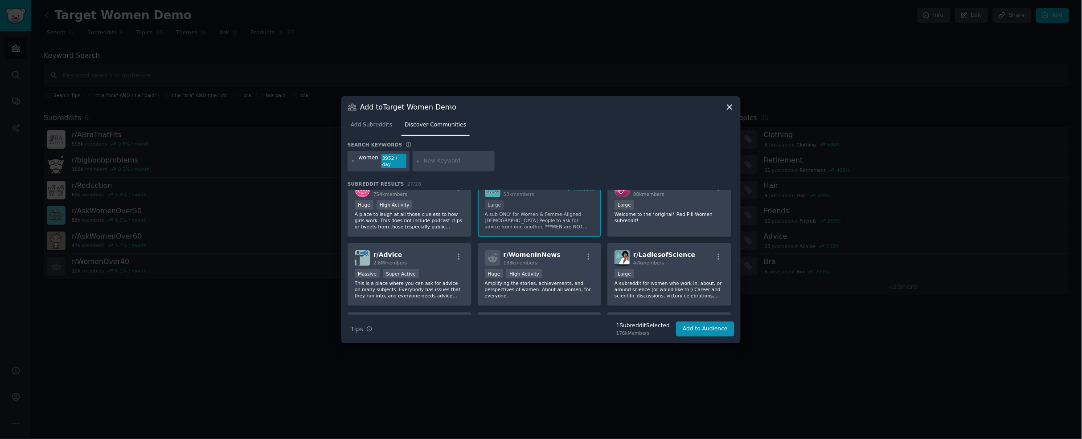
scroll to position [0, 0]
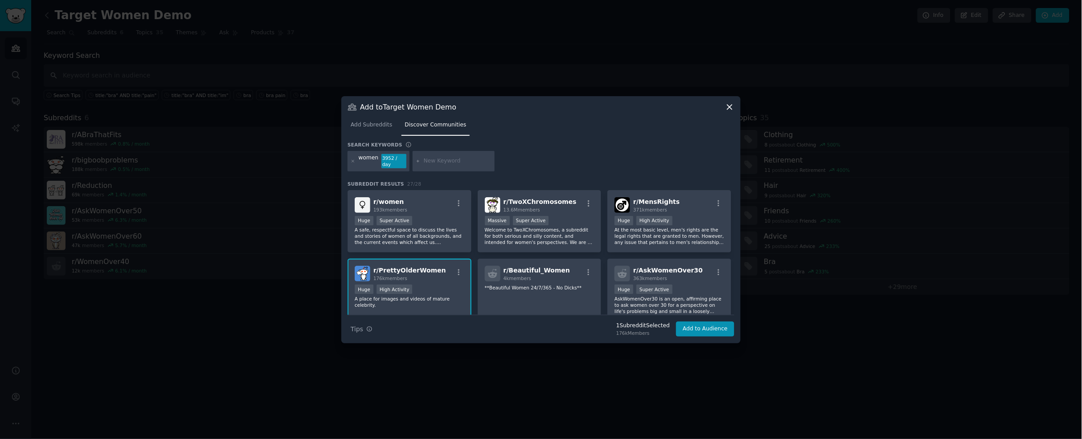
click at [448, 164] on input "text" at bounding box center [458, 161] width 68 height 8
click at [590, 233] on p "Welcome to TwoXChromosomes, a subreddit for both serious and silly content, and…" at bounding box center [540, 236] width 110 height 19
click at [436, 224] on div "Huge Super Active" at bounding box center [410, 221] width 110 height 11
click at [705, 330] on button "Add to Audience" at bounding box center [705, 329] width 58 height 15
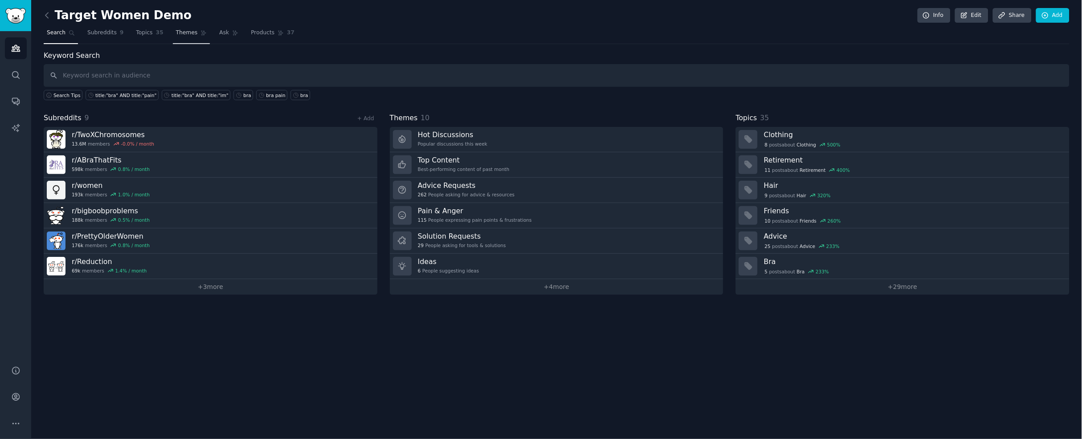
click at [202, 31] on icon at bounding box center [203, 33] width 5 height 5
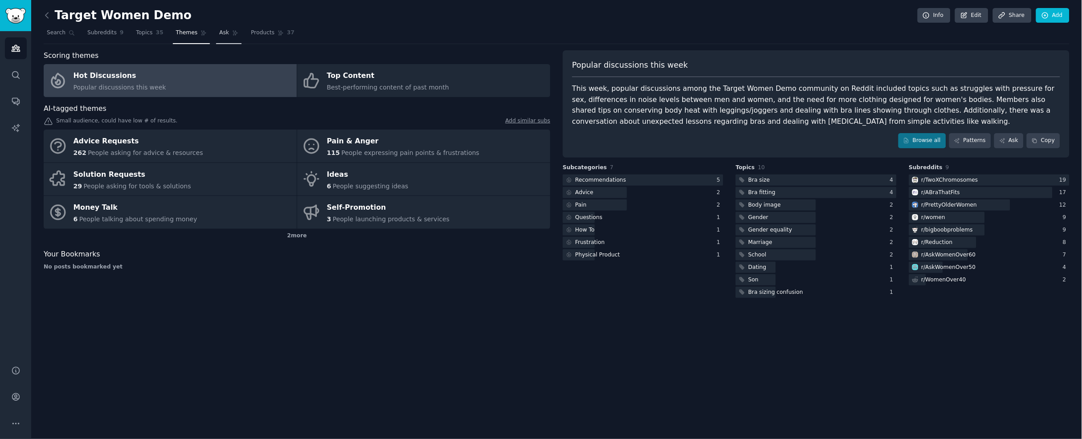
click at [227, 32] on link "Ask" at bounding box center [228, 35] width 25 height 18
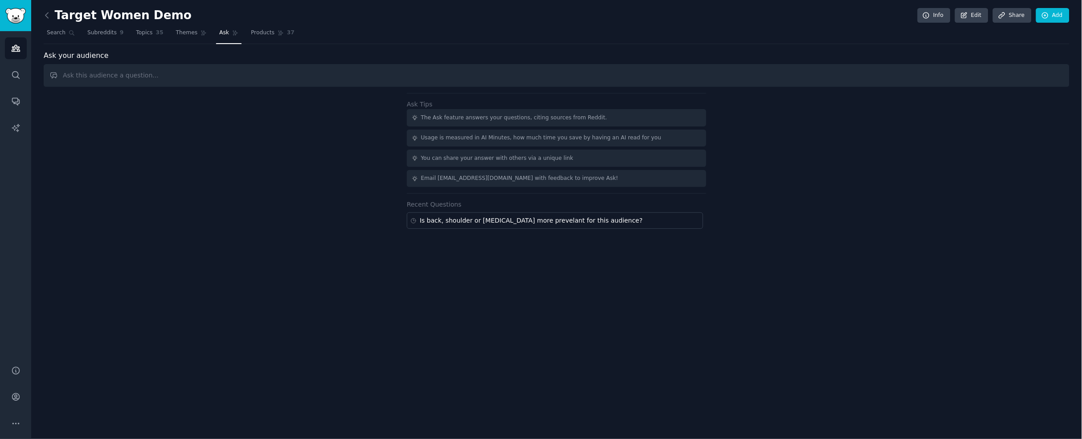
click at [225, 73] on input "text" at bounding box center [557, 75] width 1026 height 23
type input "We sell a womens posture support bra geared towards [DEMOGRAPHIC_DATA] and olde…"
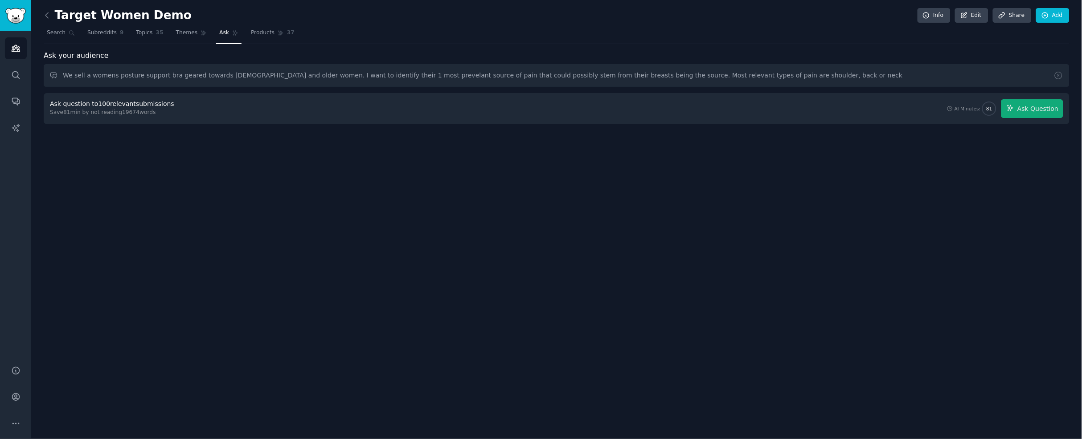
drag, startPoint x: 270, startPoint y: 208, endPoint x: 184, endPoint y: 130, distance: 116.4
click at [270, 208] on div "Target Women Demo Info Edit Share Add Search Subreddits 9 Topics 35 Themes Ask …" at bounding box center [556, 219] width 1051 height 439
click at [1038, 114] on button "Ask Question" at bounding box center [1032, 108] width 62 height 19
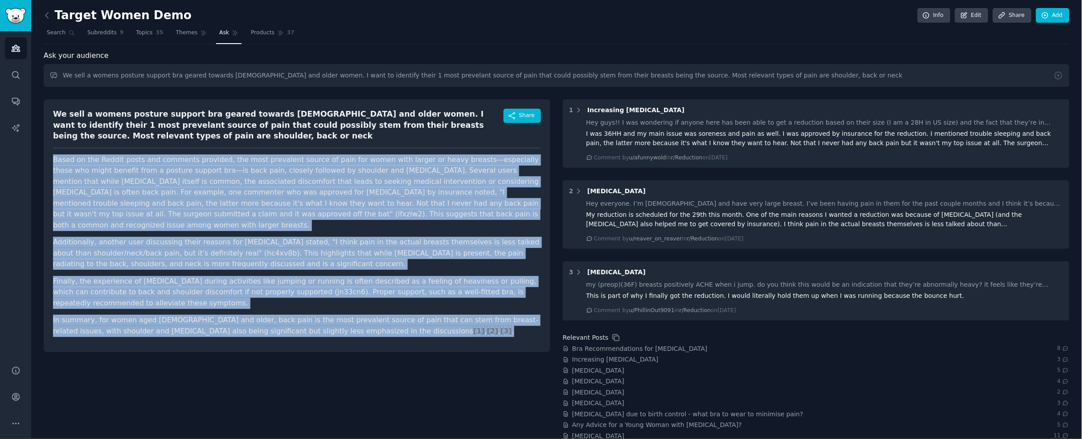
drag, startPoint x: 282, startPoint y: 280, endPoint x: 42, endPoint y: 156, distance: 269.2
click at [42, 156] on div "Target Women Demo Info Edit Share Add Search Subreddits 9 Topics 35 Themes Ask …" at bounding box center [556, 232] width 1051 height 464
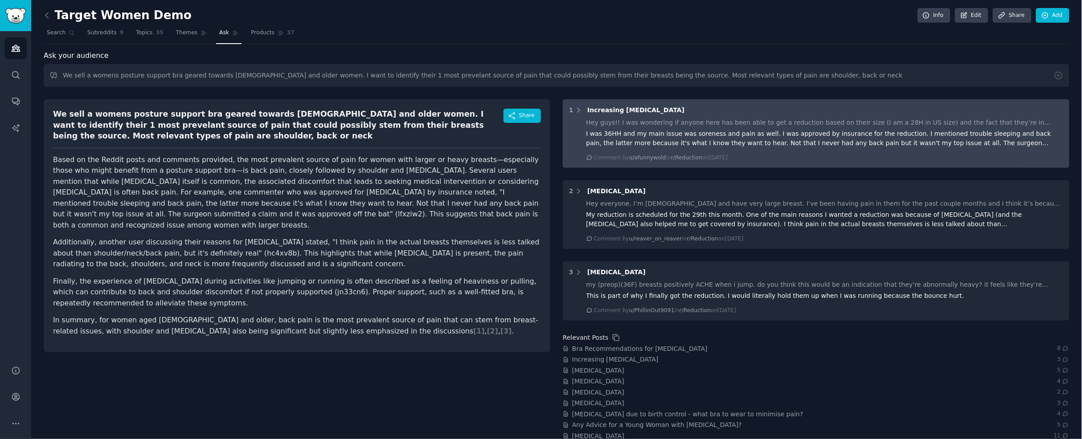
click at [842, 144] on div "I was 36HH and my main issue was soreness and pain as well. I was approved by i…" at bounding box center [824, 138] width 477 height 19
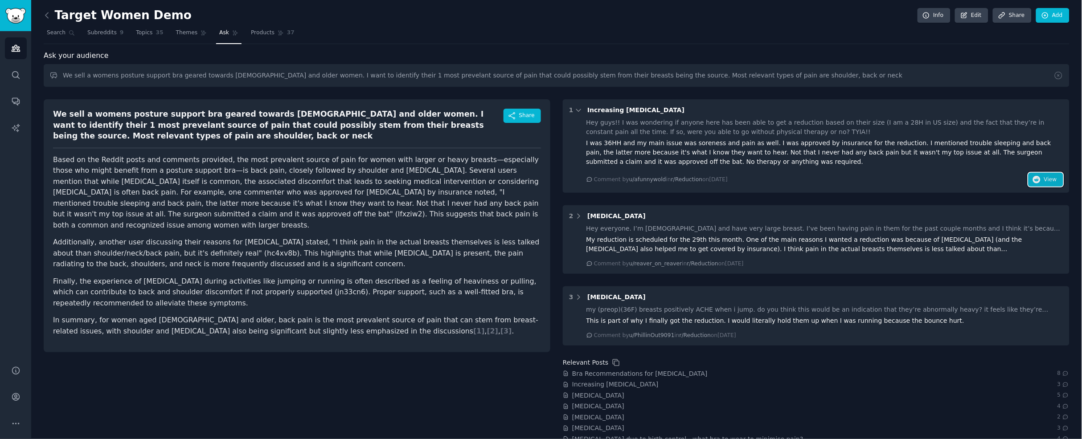
click at [1038, 176] on icon "button" at bounding box center [1037, 180] width 8 height 8
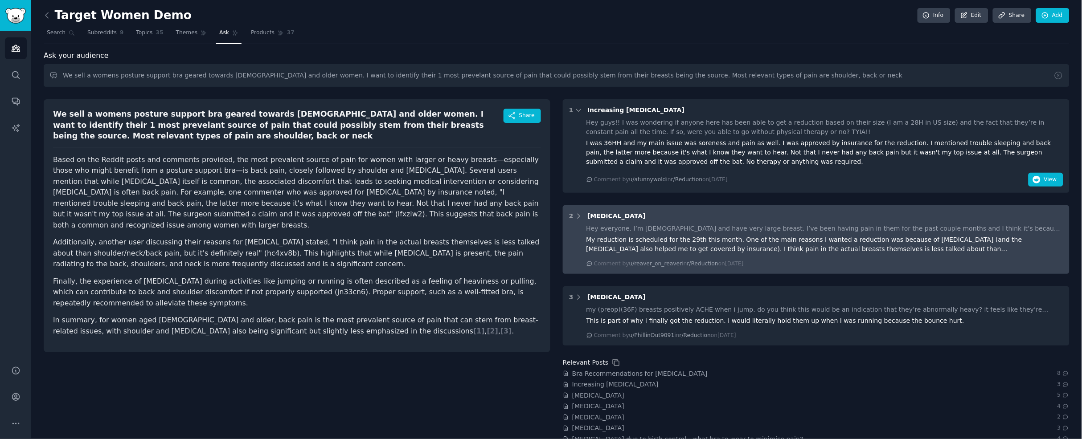
click at [1038, 245] on div "My reduction is scheduled for the 29th this month. One of the main reasons I wa…" at bounding box center [824, 244] width 477 height 19
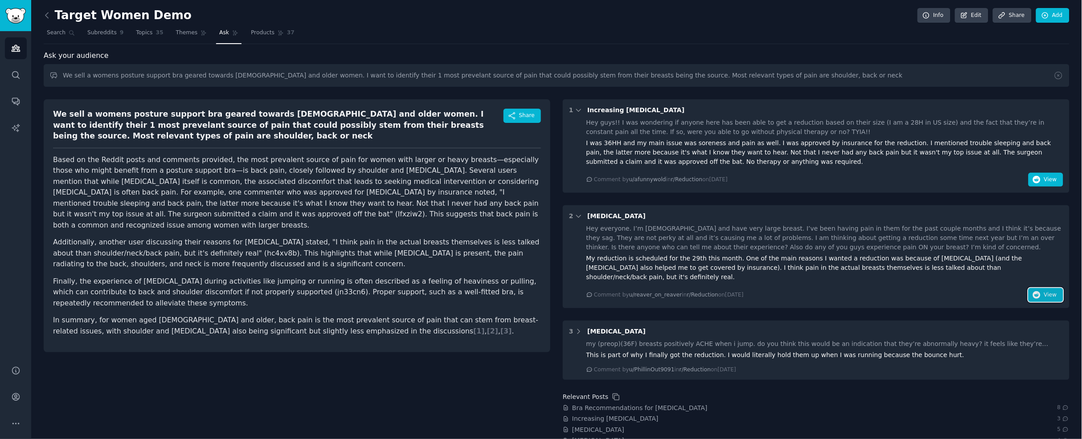
click at [1040, 288] on button "View" at bounding box center [1045, 295] width 35 height 14
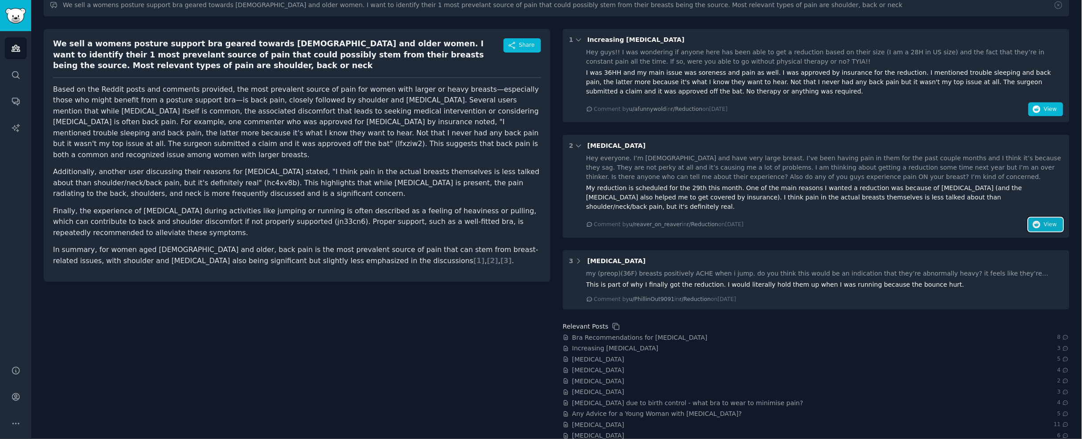
scroll to position [74, 0]
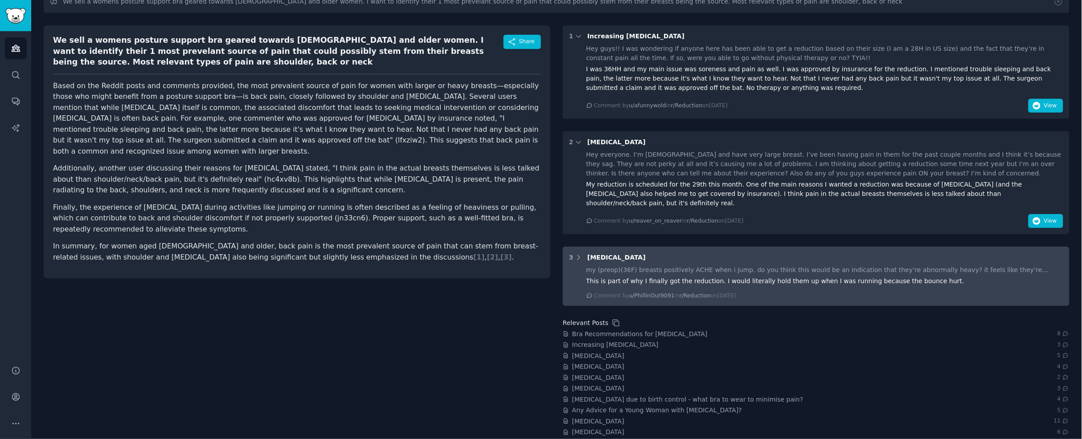
click at [1017, 266] on div "my (preop)(36F) breasts positively ACHE when i jump. do you think this would be…" at bounding box center [824, 270] width 477 height 9
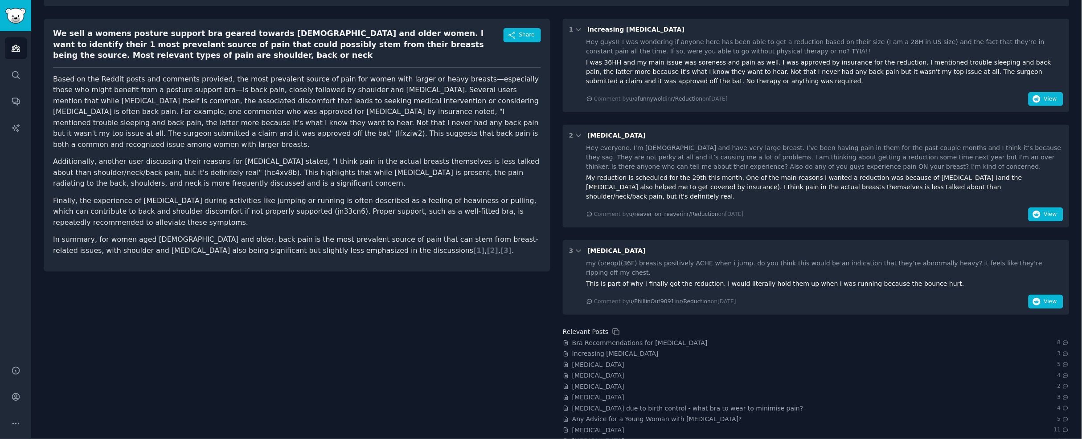
scroll to position [0, 0]
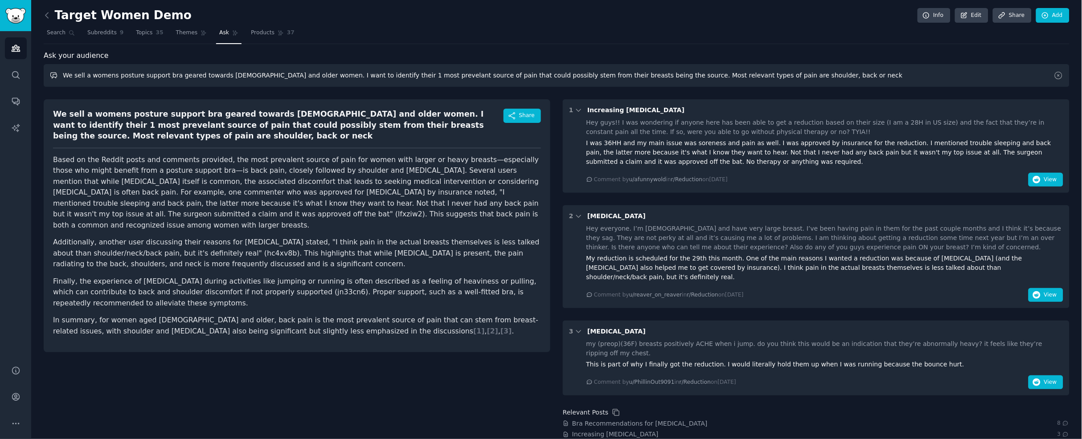
click at [840, 70] on input "We sell a womens posture support bra geared towards [DEMOGRAPHIC_DATA] and olde…" at bounding box center [557, 75] width 1026 height 23
click at [187, 33] on span "Themes" at bounding box center [187, 33] width 22 height 8
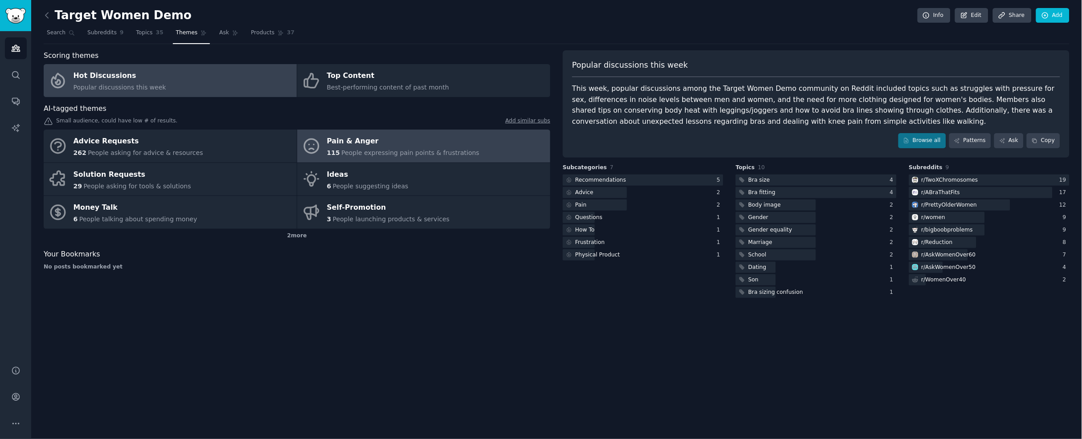
click at [475, 142] on link "Pain & Anger 115 People expressing pain points & frustrations" at bounding box center [423, 146] width 253 height 33
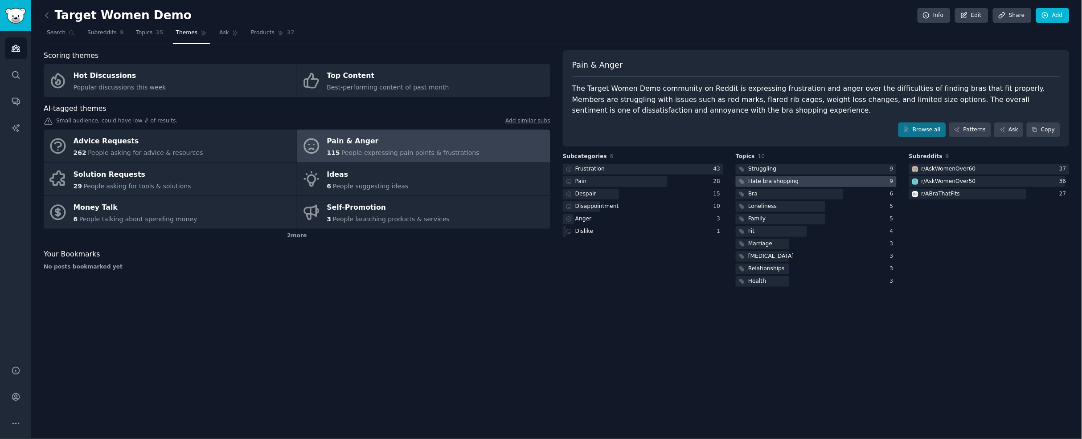
click at [806, 177] on div at bounding box center [816, 181] width 160 height 11
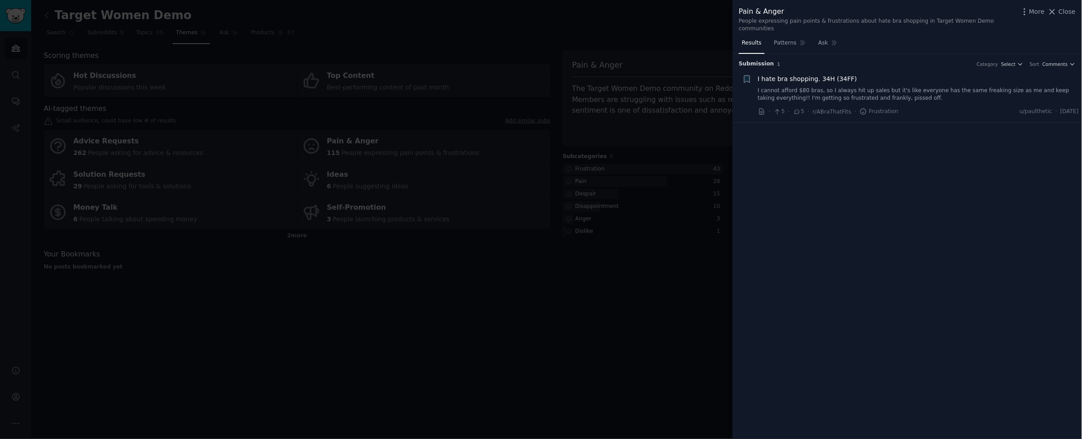
click at [834, 93] on link "I cannot afford $80 bras, so I always hit up sales but it's like everyone has t…" at bounding box center [918, 95] width 321 height 16
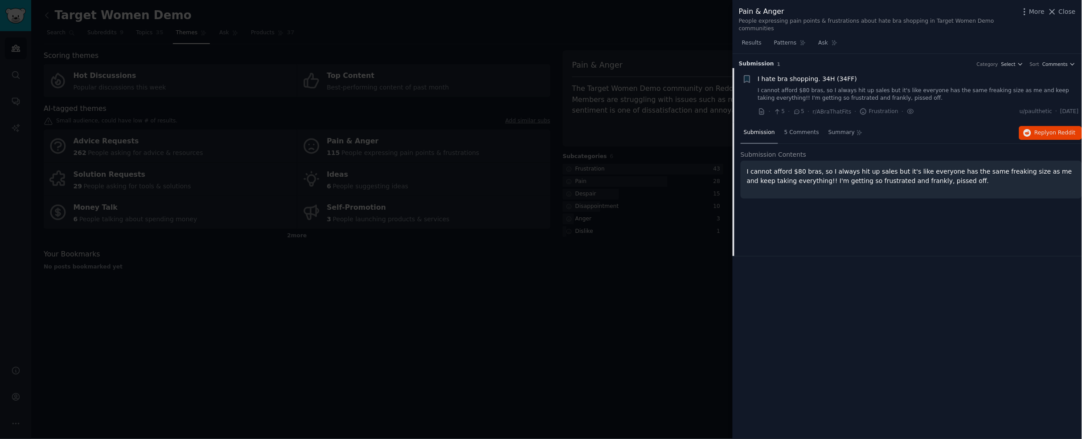
click at [835, 178] on p "I cannot afford $80 bras, so I always hit up sales but it's like everyone has t…" at bounding box center [911, 176] width 329 height 19
click at [1059, 136] on span "Reply on Reddit" at bounding box center [1055, 133] width 41 height 8
click at [714, 149] on div at bounding box center [541, 219] width 1082 height 439
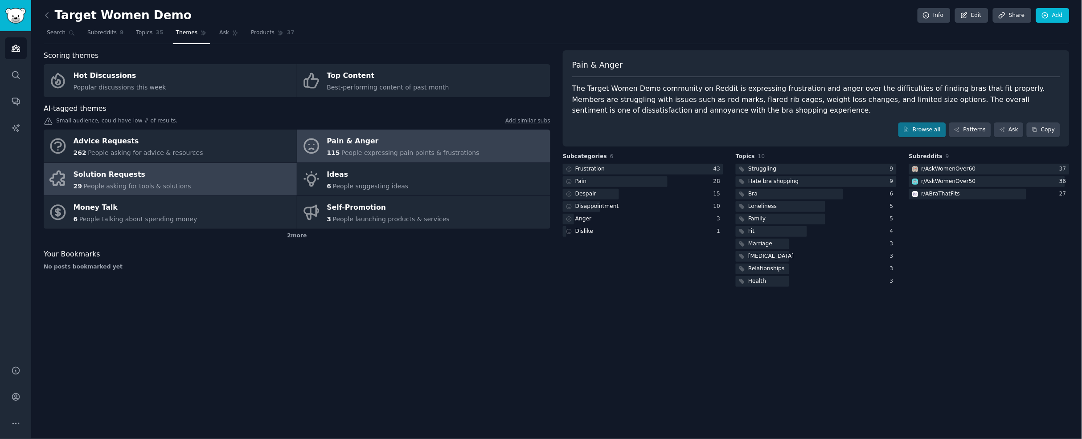
click at [239, 169] on link "Solution Requests 29 People asking for tools & solutions" at bounding box center [170, 179] width 253 height 33
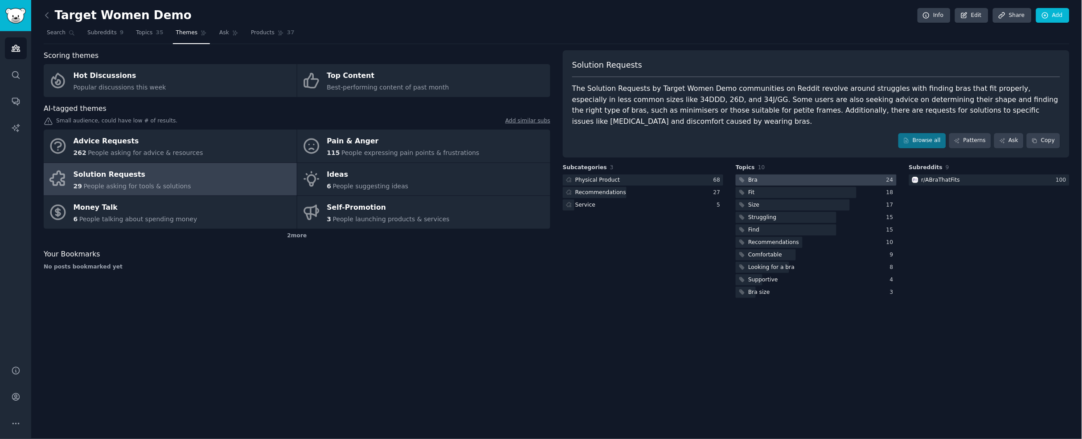
click at [835, 183] on div at bounding box center [816, 180] width 160 height 11
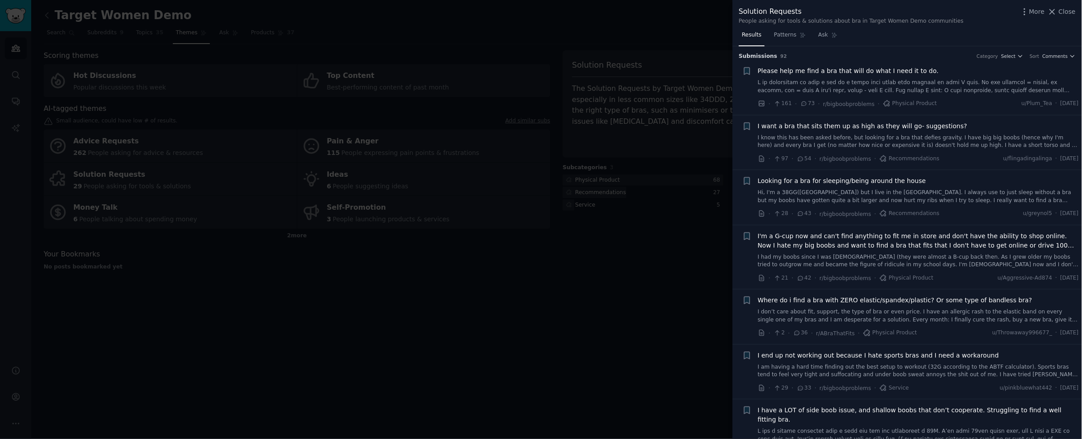
scroll to position [2, 0]
click at [977, 87] on link at bounding box center [918, 85] width 321 height 16
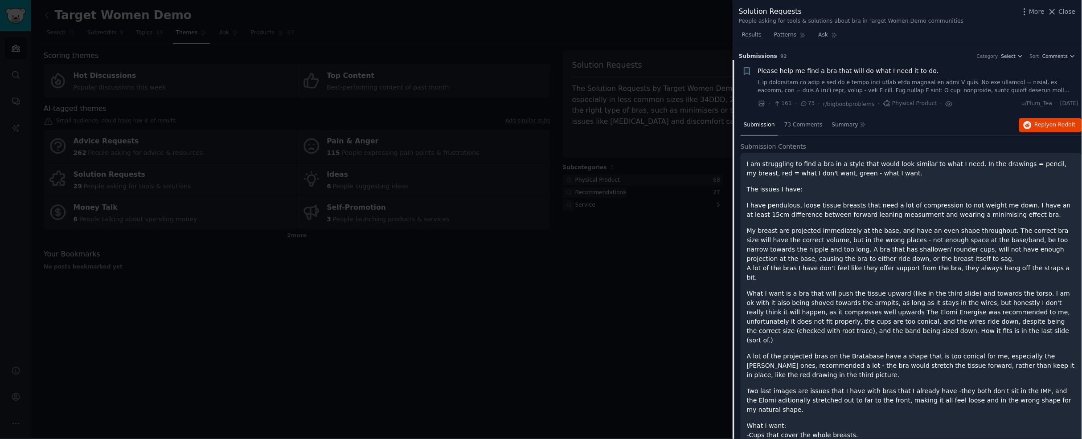
click at [555, 215] on div at bounding box center [541, 219] width 1082 height 439
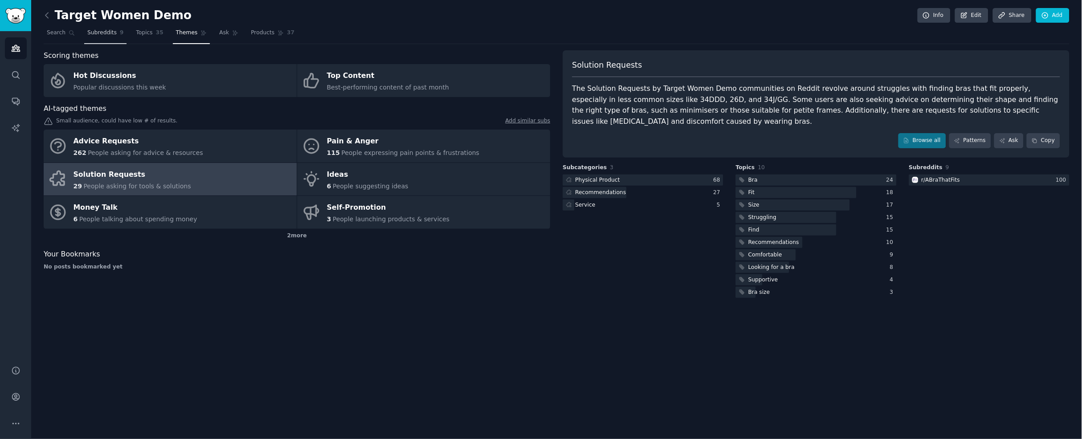
click at [98, 39] on link "Subreddits 9" at bounding box center [105, 35] width 42 height 18
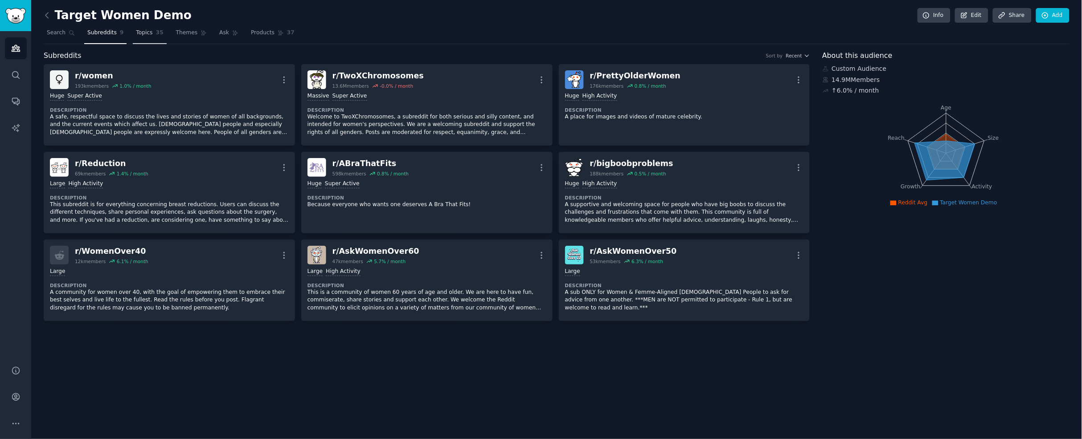
click at [139, 33] on span "Topics" at bounding box center [144, 33] width 16 height 8
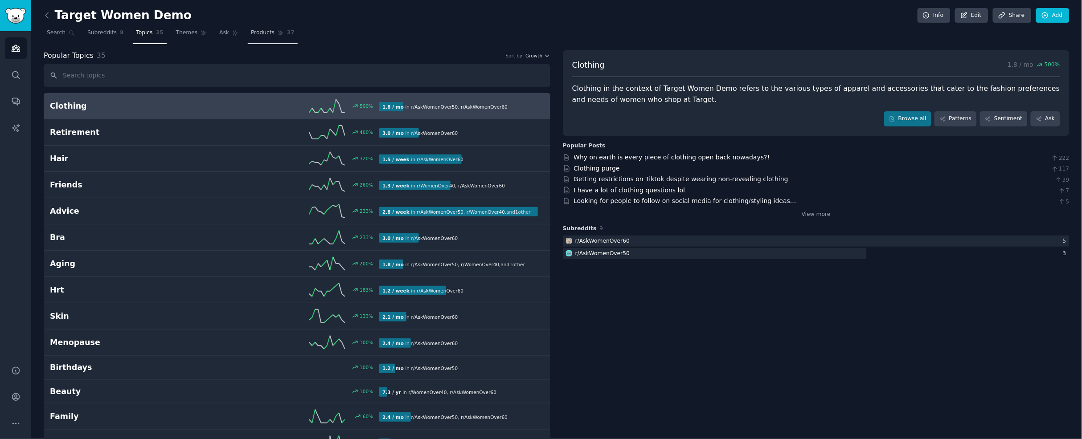
click at [265, 32] on span "Products" at bounding box center [263, 33] width 24 height 8
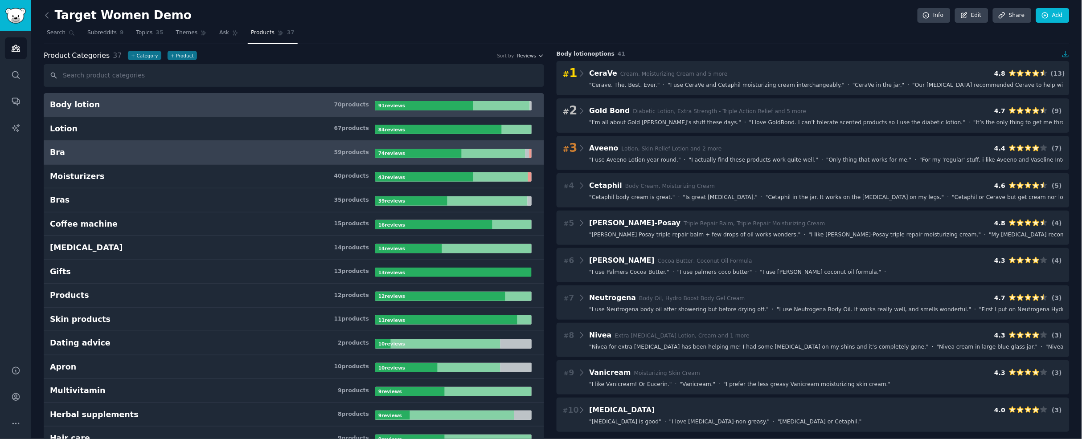
click at [166, 152] on h3 "Bra 59 product s" at bounding box center [212, 152] width 325 height 11
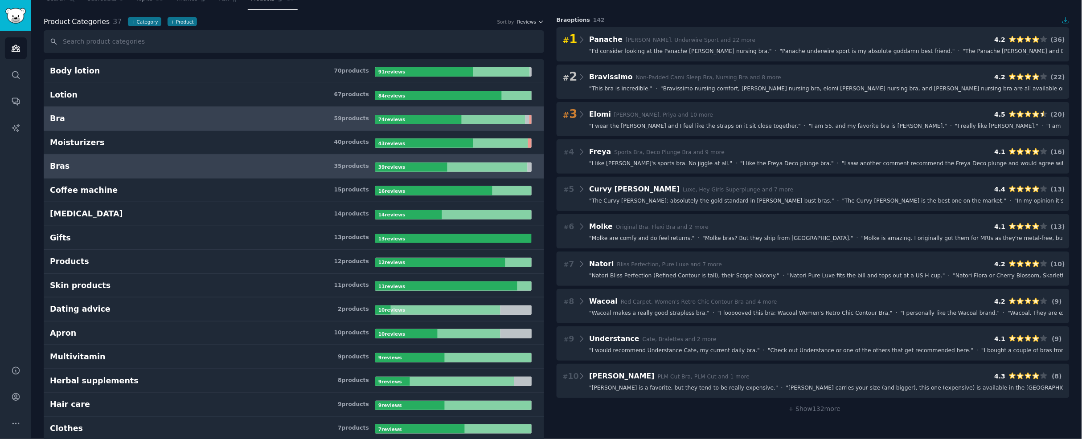
scroll to position [32, 0]
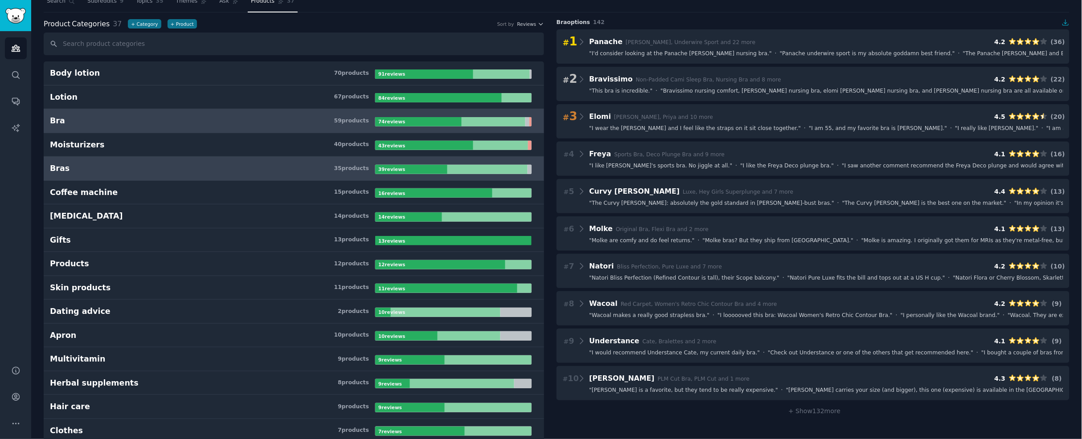
click at [163, 168] on h3 "Bras 35 product s" at bounding box center [212, 168] width 325 height 11
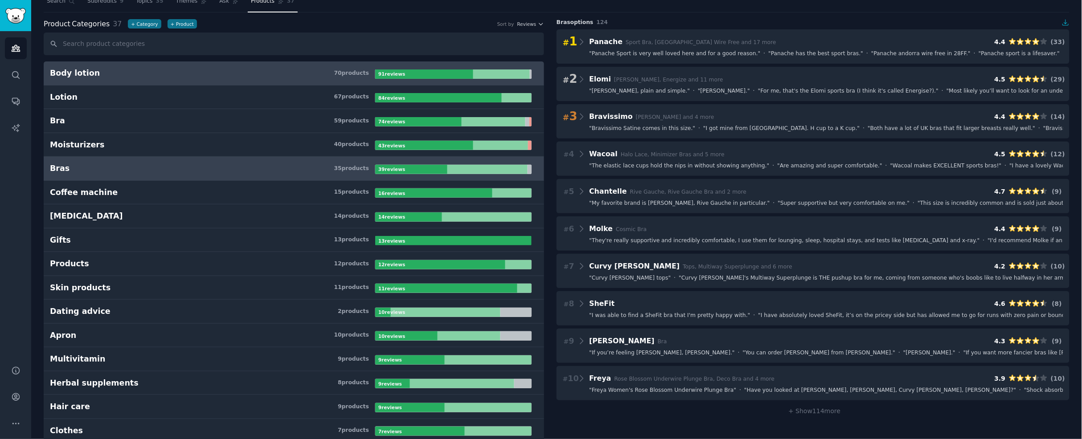
click at [116, 72] on h3 "Body lotion 70 product s" at bounding box center [212, 73] width 325 height 11
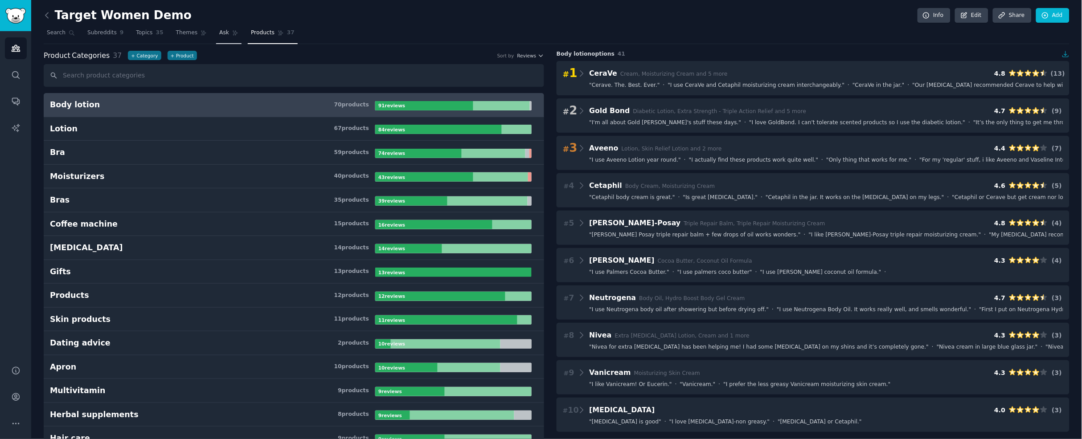
click at [226, 36] on span "Ask" at bounding box center [224, 33] width 10 height 8
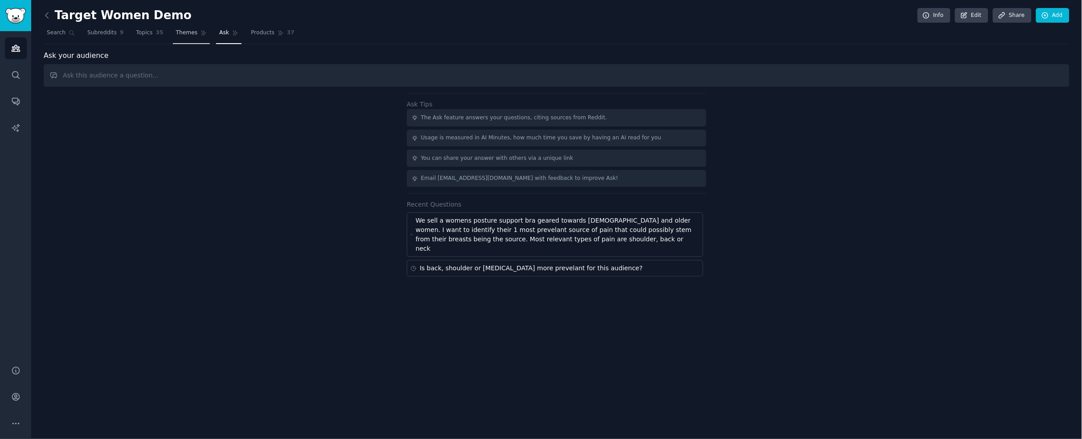
click at [199, 40] on link "Themes" at bounding box center [191, 35] width 37 height 18
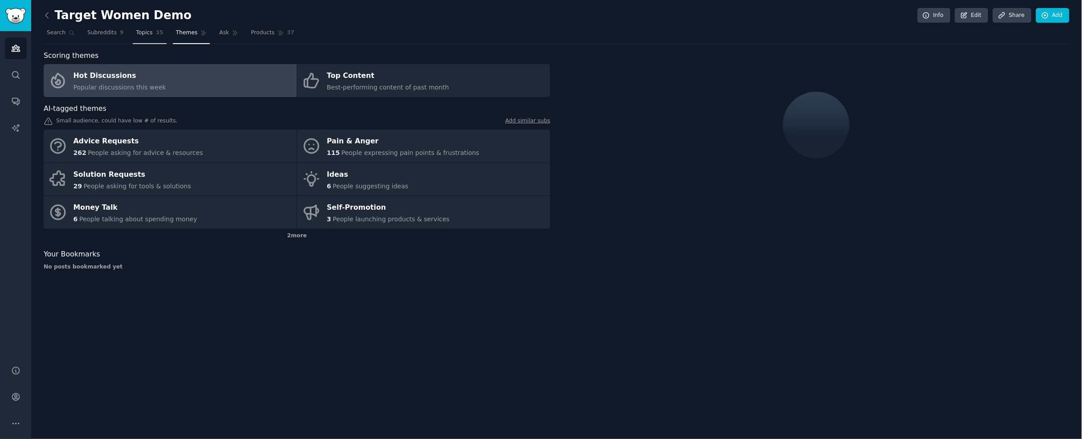
click at [139, 36] on span "Topics" at bounding box center [144, 33] width 16 height 8
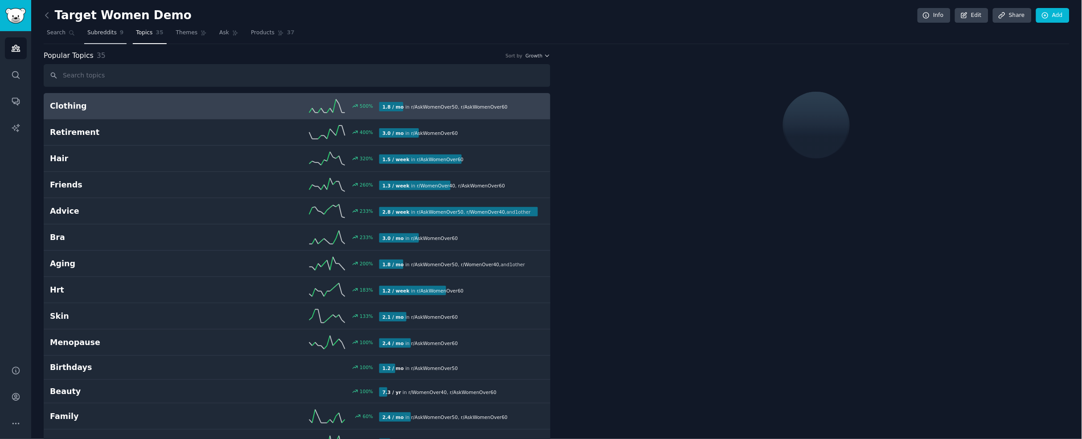
click at [104, 33] on span "Subreddits" at bounding box center [101, 33] width 29 height 8
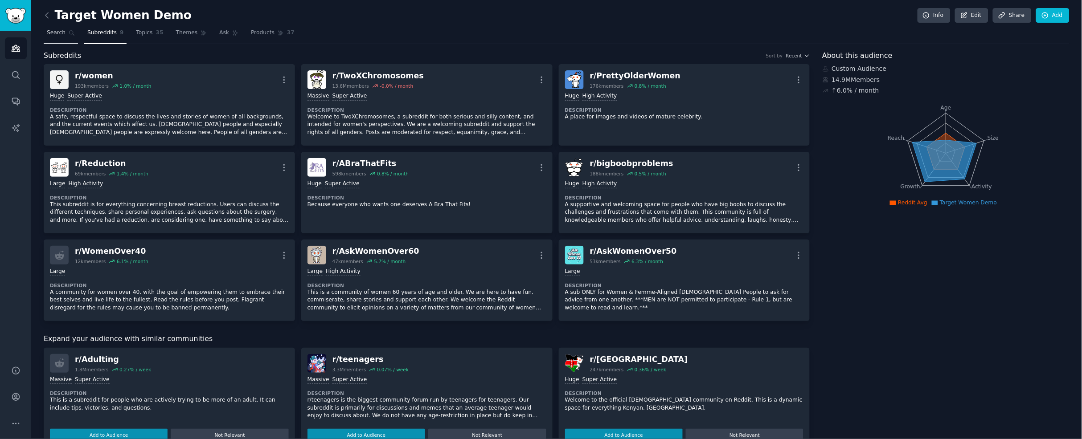
click at [69, 39] on link "Search" at bounding box center [61, 35] width 34 height 18
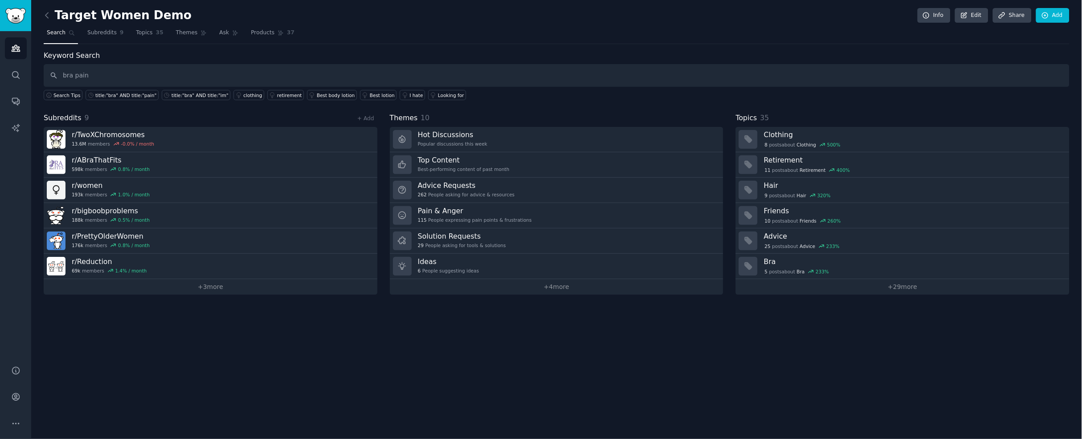
type input "bra pain"
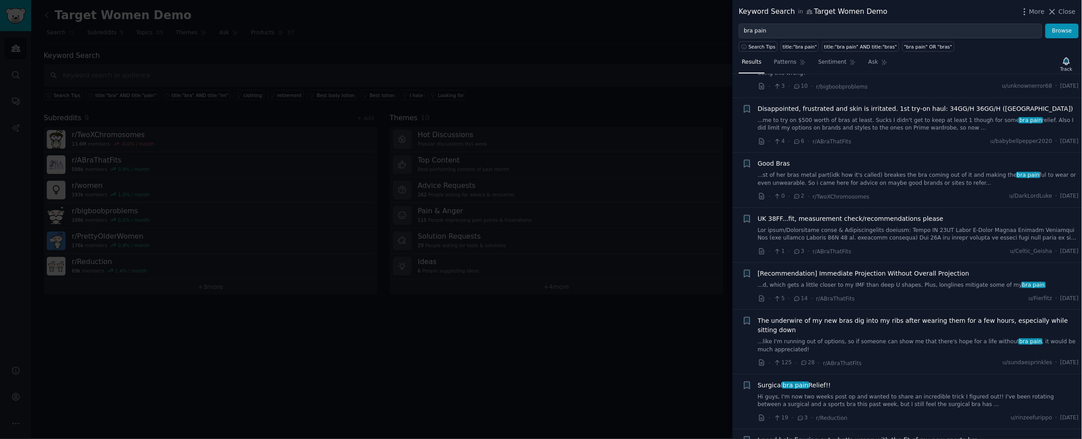
scroll to position [399, 0]
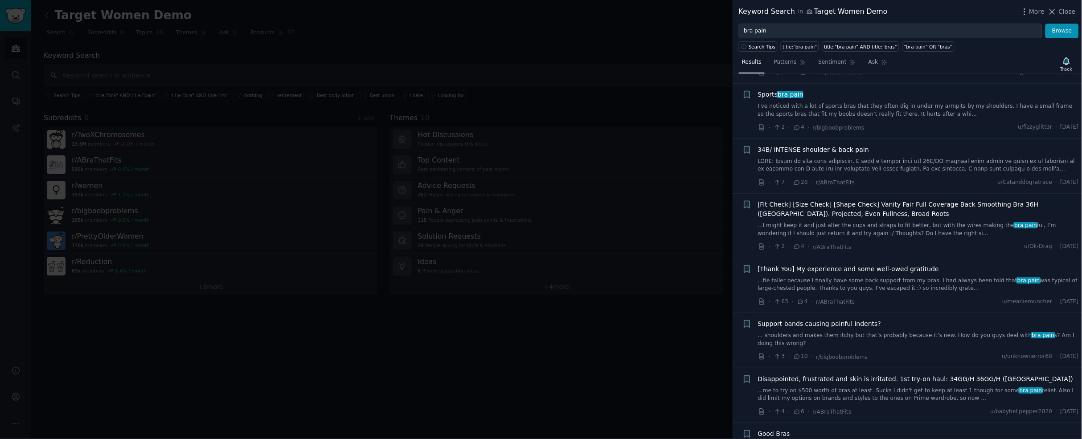
click at [890, 166] on link at bounding box center [918, 166] width 321 height 16
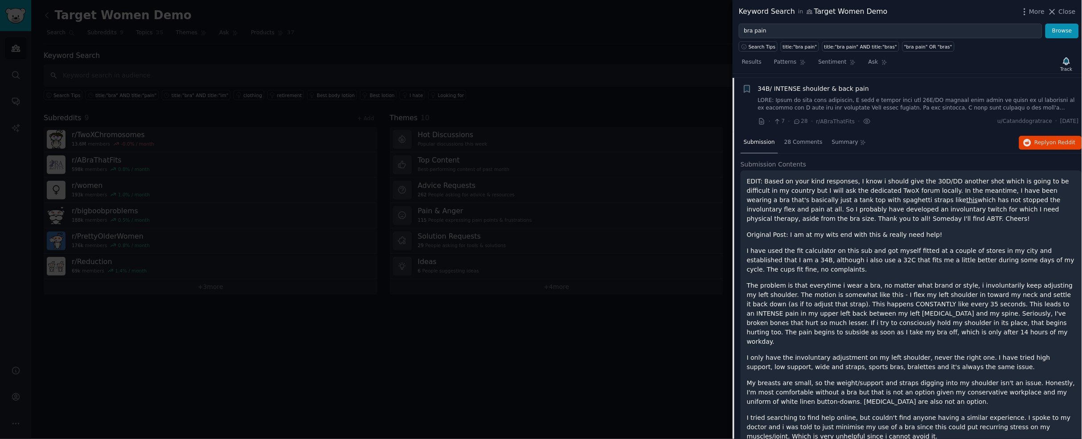
scroll to position [464, 0]
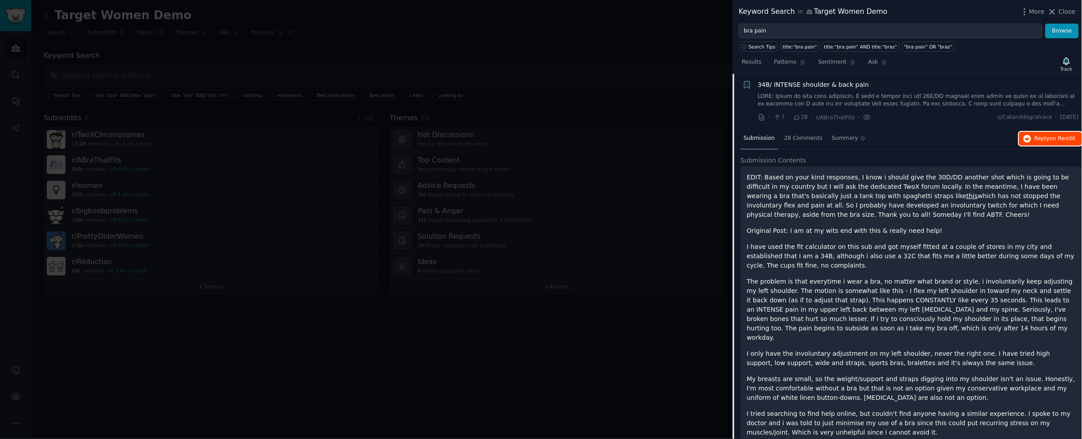
click at [1039, 139] on span "Reply on Reddit" at bounding box center [1055, 139] width 41 height 8
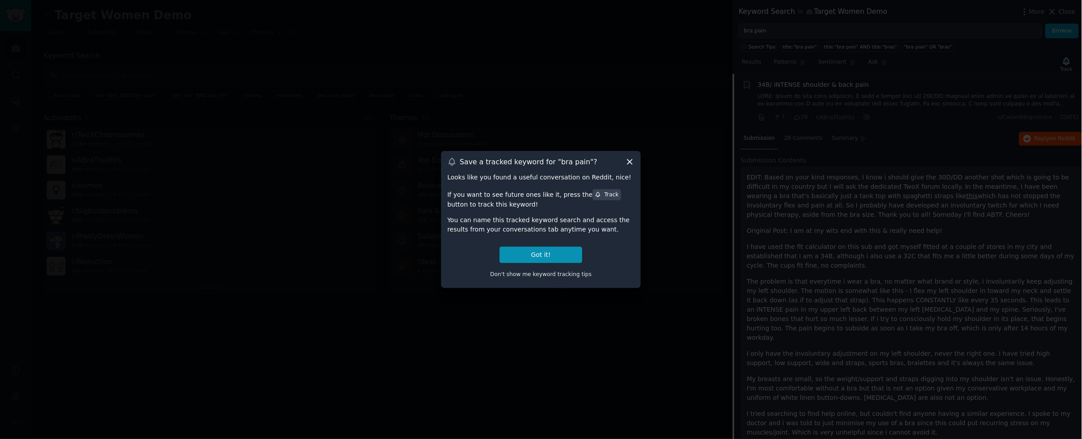
drag, startPoint x: 326, startPoint y: 132, endPoint x: 433, endPoint y: 160, distance: 111.1
click at [327, 131] on div at bounding box center [541, 219] width 1082 height 439
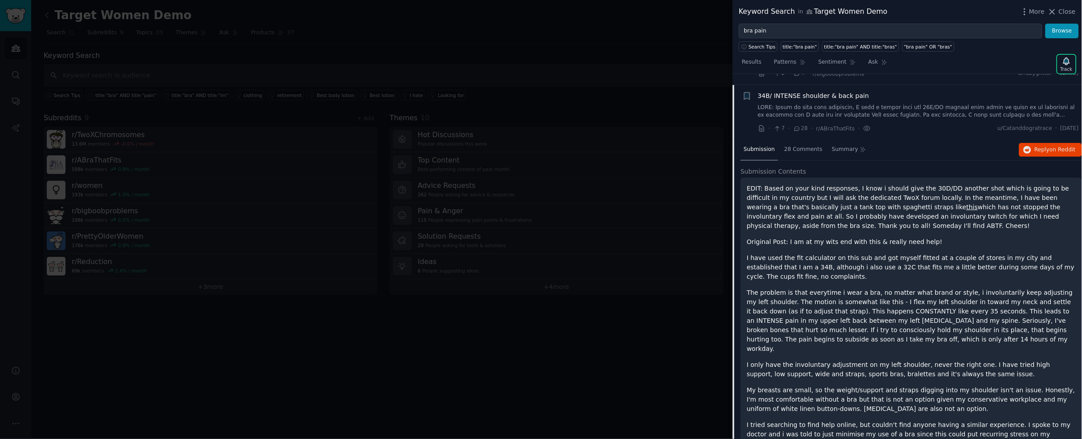
scroll to position [416, 0]
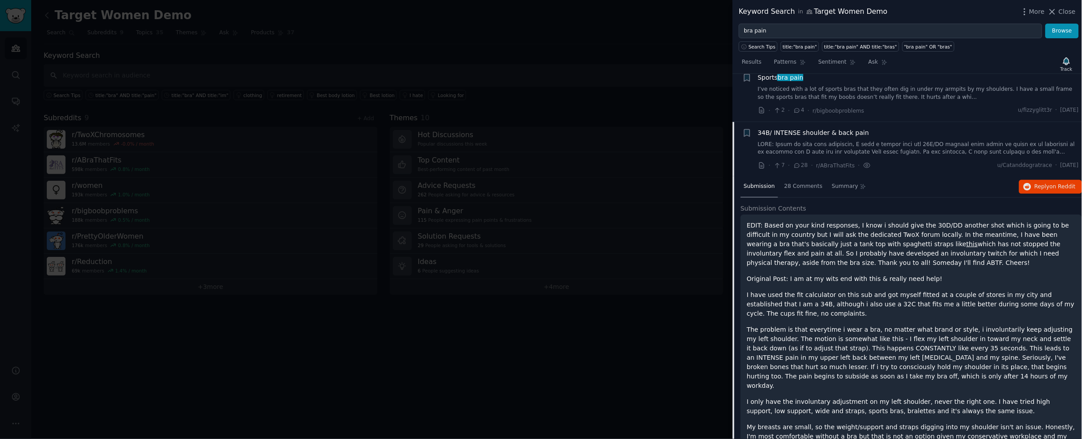
click at [688, 67] on div at bounding box center [541, 219] width 1082 height 439
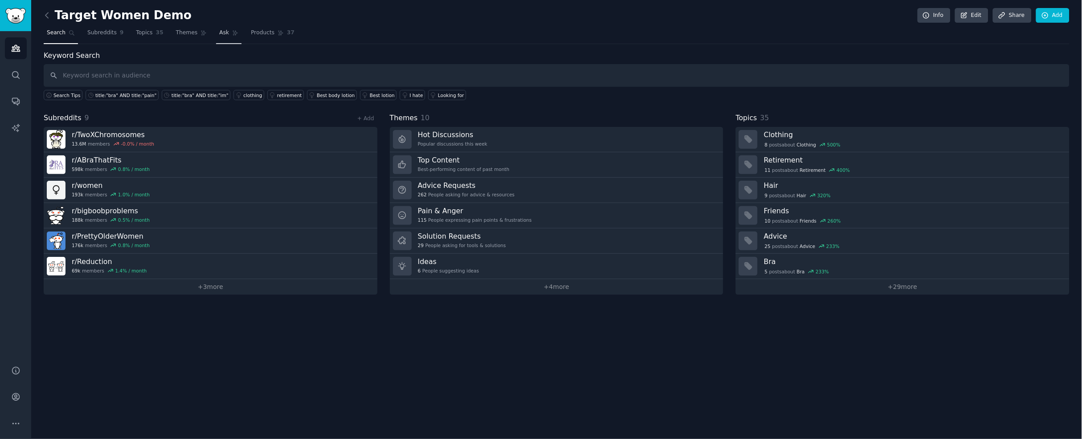
click at [225, 30] on span "Ask" at bounding box center [224, 33] width 10 height 8
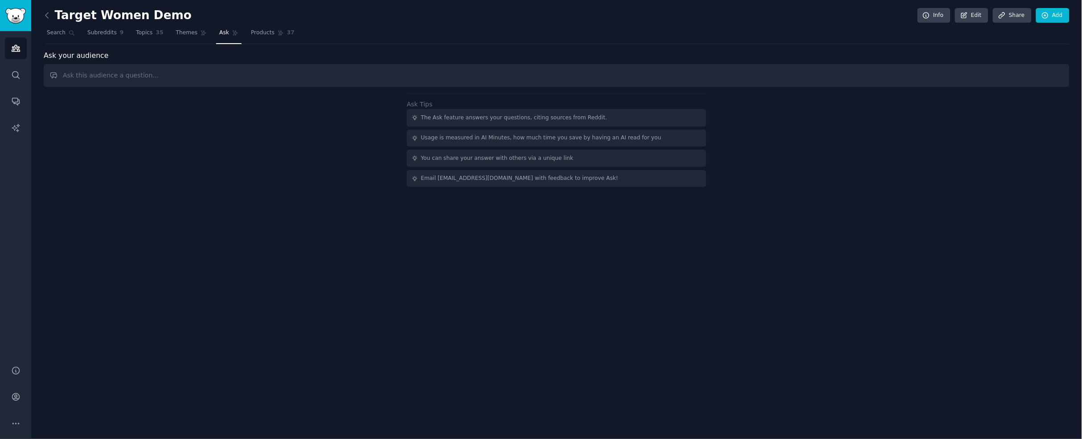
click at [237, 69] on input "text" at bounding box center [557, 75] width 1026 height 23
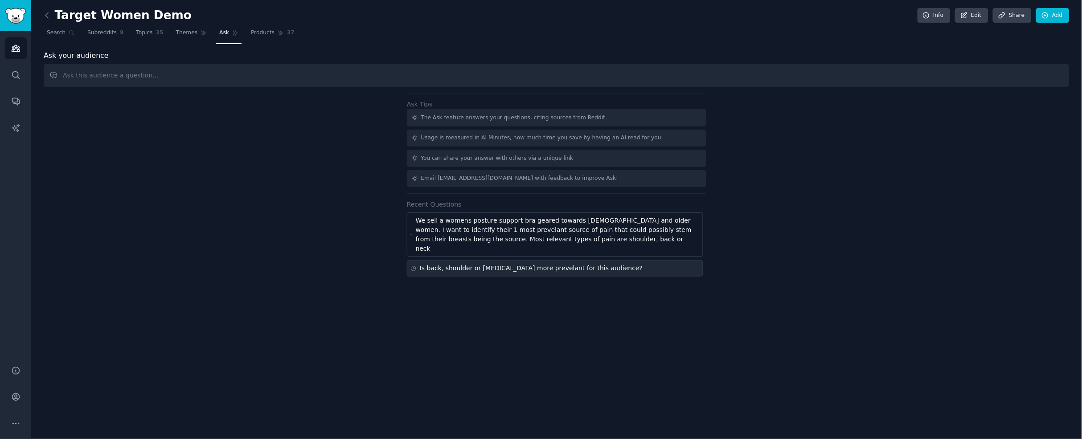
click at [528, 264] on div "Is back, shoulder or [MEDICAL_DATA] more prevelant for this audience?" at bounding box center [531, 268] width 223 height 9
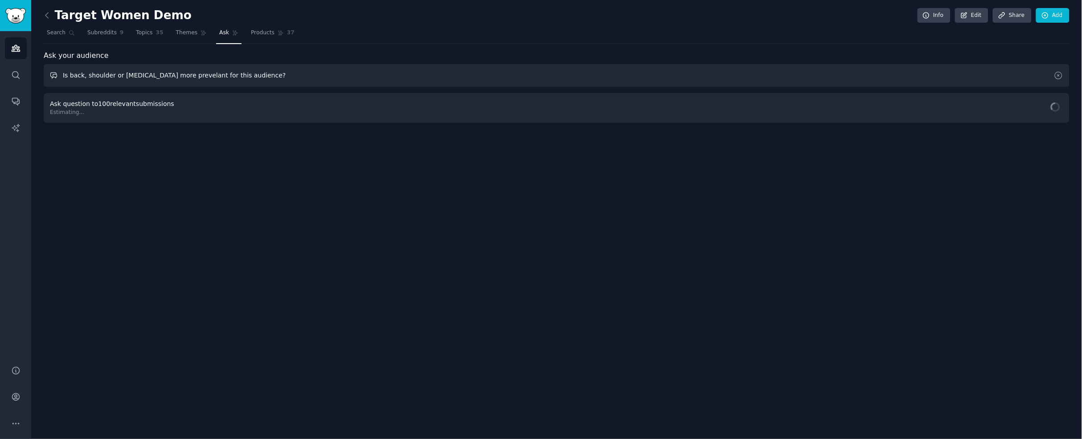
click at [269, 79] on input "Is back, shoulder or [MEDICAL_DATA] more prevelant for this audience?" at bounding box center [557, 75] width 1026 height 23
click at [250, 74] on input "Is back, shoulder or [MEDICAL_DATA] more prevelant for this audience?" at bounding box center [557, 75] width 1026 height 23
click at [252, 73] on input "Is back, shoulder or [MEDICAL_DATA] more prevelant for this audience?" at bounding box center [557, 75] width 1026 height 23
drag, startPoint x: 246, startPoint y: 73, endPoint x: 256, endPoint y: 75, distance: 10.2
click at [256, 75] on input "Is back, shoulder or [MEDICAL_DATA] more prevelant for this audience?" at bounding box center [557, 75] width 1026 height 23
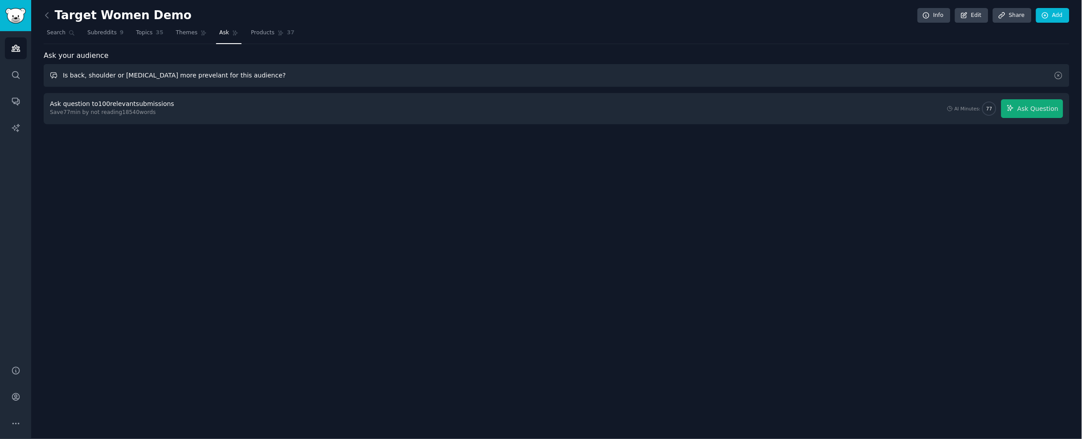
click at [256, 75] on input "Is back, shoulder or [MEDICAL_DATA] more prevelant for this audience?" at bounding box center [557, 75] width 1026 height 23
click at [477, 85] on input "Is back, shoulder or [MEDICAL_DATA] more prevelant for this audience? Show only…" at bounding box center [557, 75] width 1026 height 23
click at [1038, 108] on span "Ask Question" at bounding box center [1037, 108] width 41 height 9
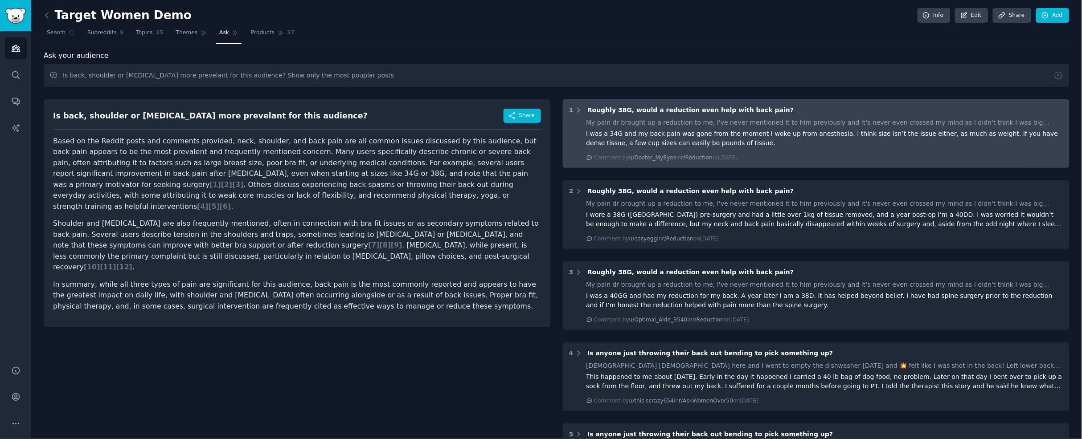
click at [834, 144] on div "I was a 34G and my back pain was gone from the moment I woke up from anesthesia…" at bounding box center [824, 138] width 477 height 19
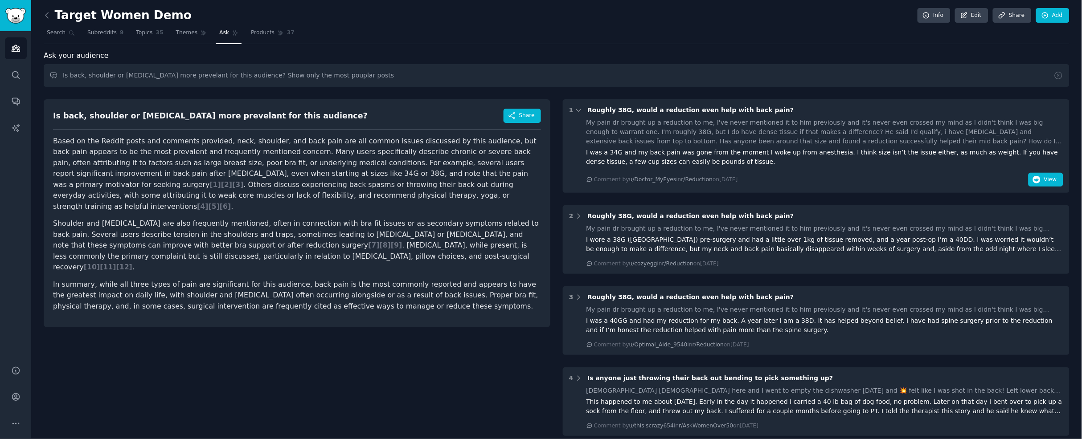
click at [1018, 177] on div "Comment by u/Doctor_MyEyes in r/Reduction [DATE][DATE] View" at bounding box center [824, 180] width 477 height 14
click at [1033, 179] on icon "button" at bounding box center [1037, 180] width 8 height 8
drag, startPoint x: 368, startPoint y: 76, endPoint x: 334, endPoint y: 68, distance: 34.9
click at [356, 73] on input "Is back, shoulder or [MEDICAL_DATA] more prevelant for this audience? Show only…" at bounding box center [557, 75] width 1026 height 23
drag, startPoint x: 142, startPoint y: 50, endPoint x: 135, endPoint y: 49, distance: 6.4
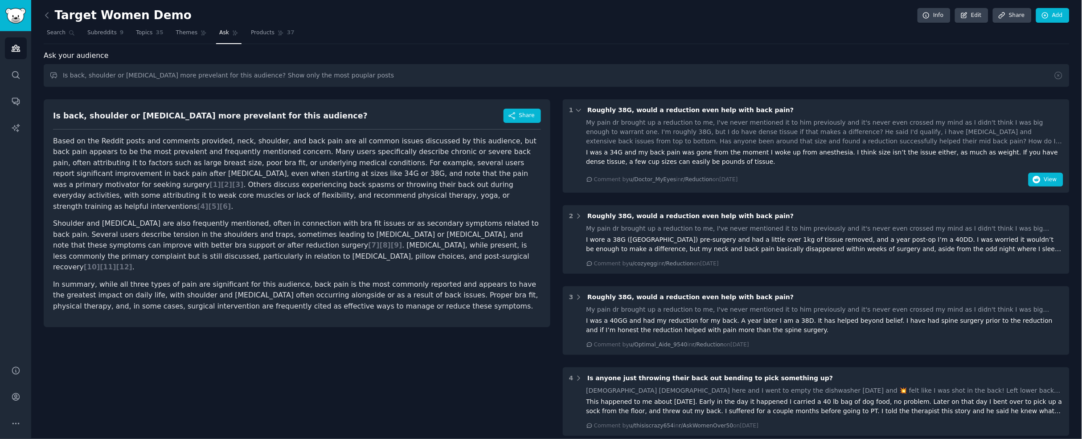
click at [139, 50] on div "Ask your audience" at bounding box center [557, 55] width 1026 height 11
click at [330, 67] on input "Is back, shoulder or [MEDICAL_DATA] more prevelant for this audience? Show only…" at bounding box center [557, 75] width 1026 height 23
drag, startPoint x: 385, startPoint y: 77, endPoint x: 2, endPoint y: 58, distance: 384.1
click at [5, 59] on div "Audiences Search Conversations AI Reports Help Account More Target Women Demo I…" at bounding box center [541, 219] width 1082 height 439
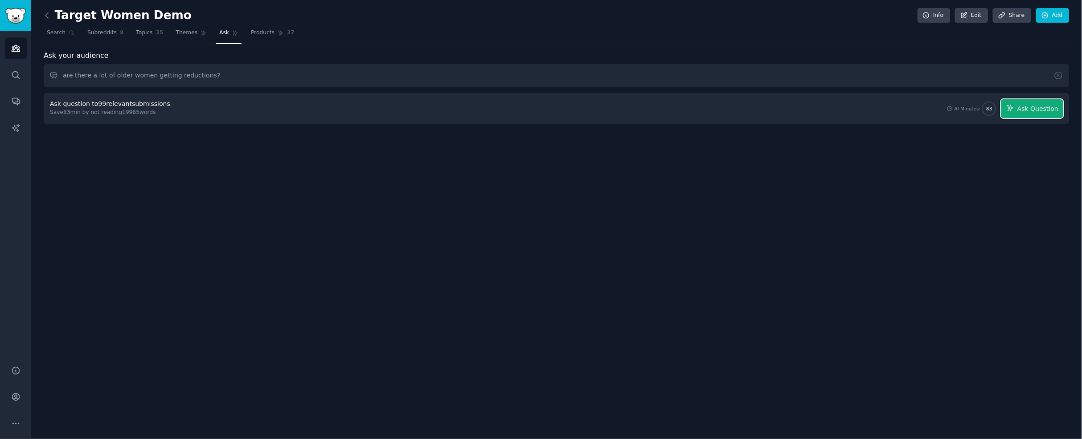
click at [1037, 107] on span "Ask Question" at bounding box center [1037, 108] width 41 height 9
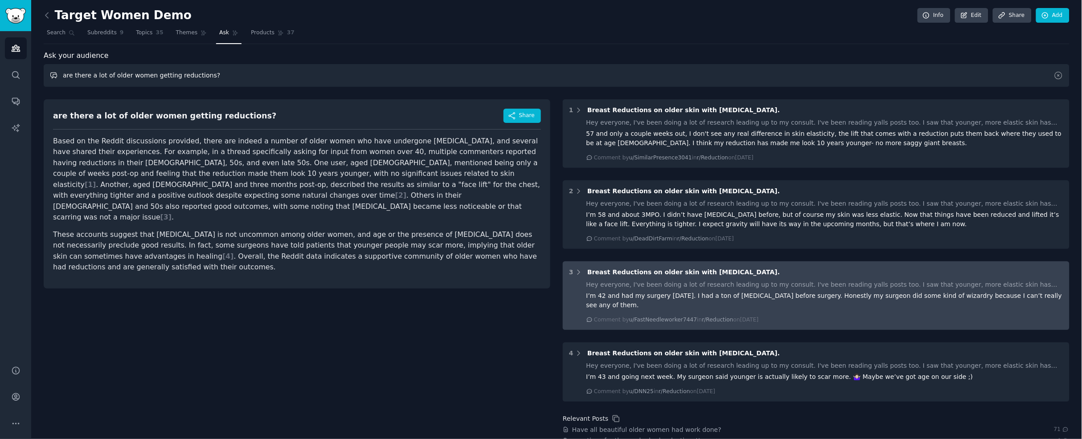
drag, startPoint x: 393, startPoint y: 70, endPoint x: 776, endPoint y: 288, distance: 440.8
click at [483, 86] on input "are there a lot of older women getting reductions?" at bounding box center [557, 75] width 1026 height 23
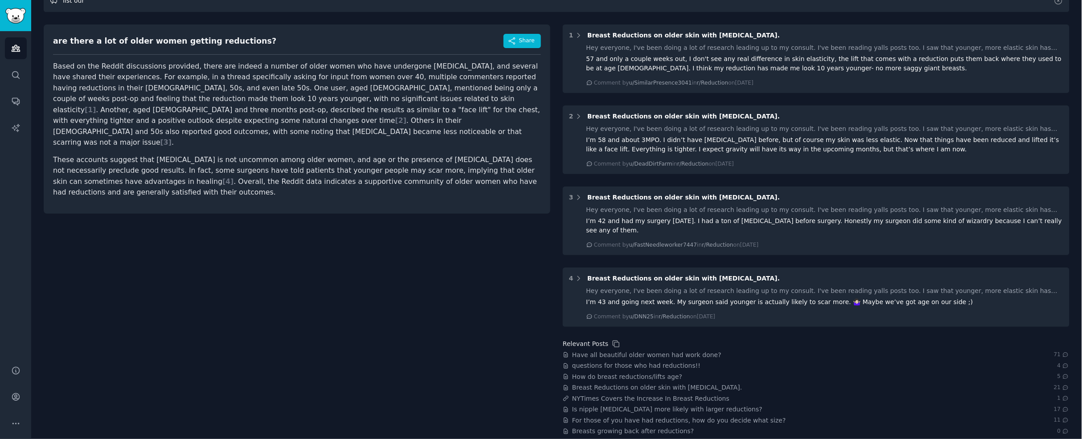
scroll to position [105, 0]
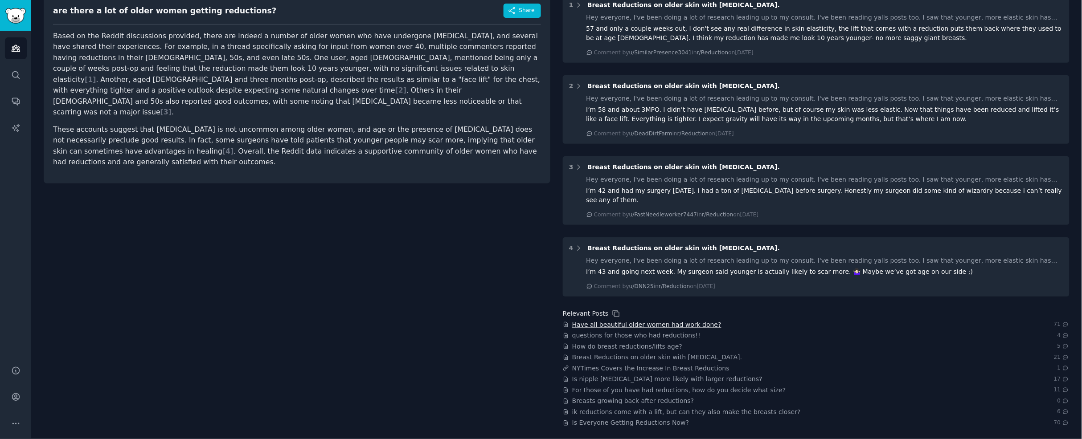
click at [670, 326] on span "Have all beautiful older women had work done?" at bounding box center [646, 324] width 149 height 9
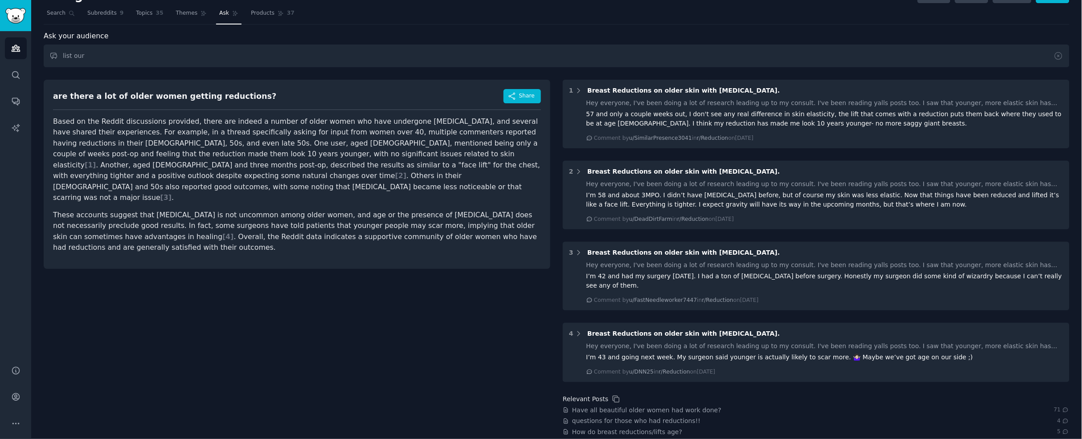
scroll to position [0, 0]
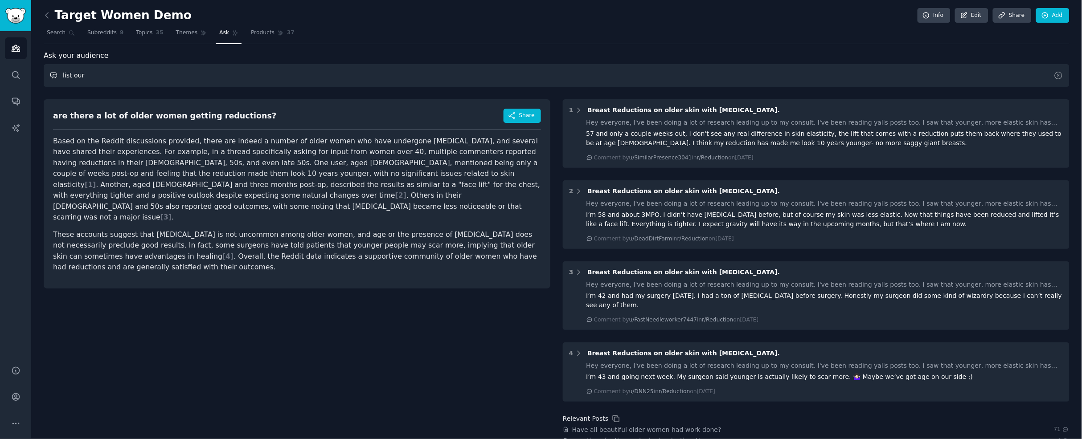
click at [165, 66] on input "list our" at bounding box center [557, 75] width 1026 height 23
click at [164, 70] on input "list our" at bounding box center [557, 75] width 1026 height 23
drag, startPoint x: 164, startPoint y: 70, endPoint x: 0, endPoint y: 58, distance: 164.4
click at [41, 61] on div "Target Women Demo Info Edit Share Add Search Subreddits 9 Topics 35 Themes Ask …" at bounding box center [556, 272] width 1051 height 545
type input "w"
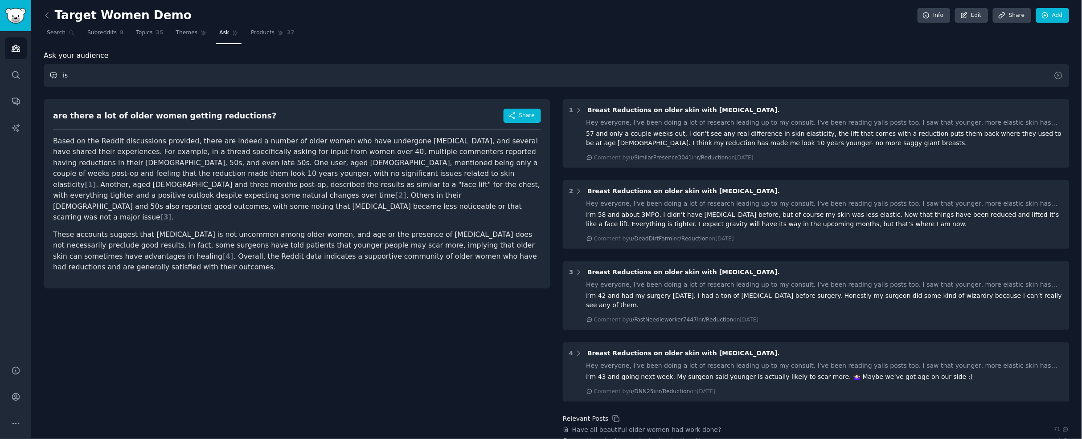
type input "i"
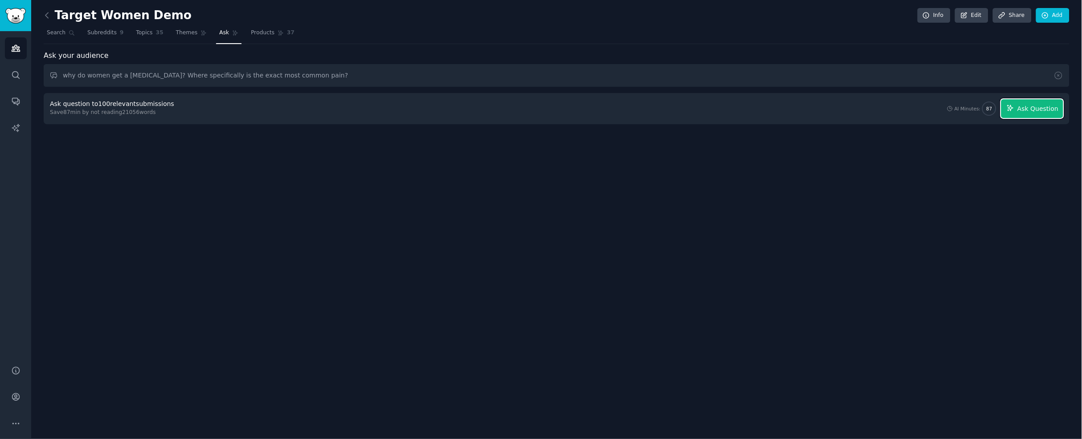
click at [1049, 111] on span "Ask Question" at bounding box center [1037, 108] width 41 height 9
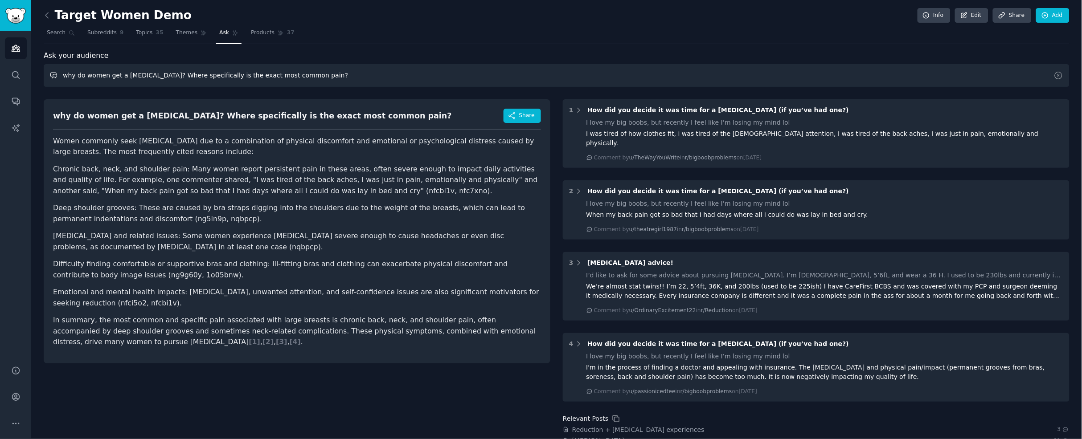
click at [350, 78] on input "why do women get a [MEDICAL_DATA]? Where specifically is the exact most common …" at bounding box center [557, 75] width 1026 height 23
type input "why do women get a [MEDICAL_DATA]? Where specifically is the exact most common …"
